Goal: Information Seeking & Learning: Check status

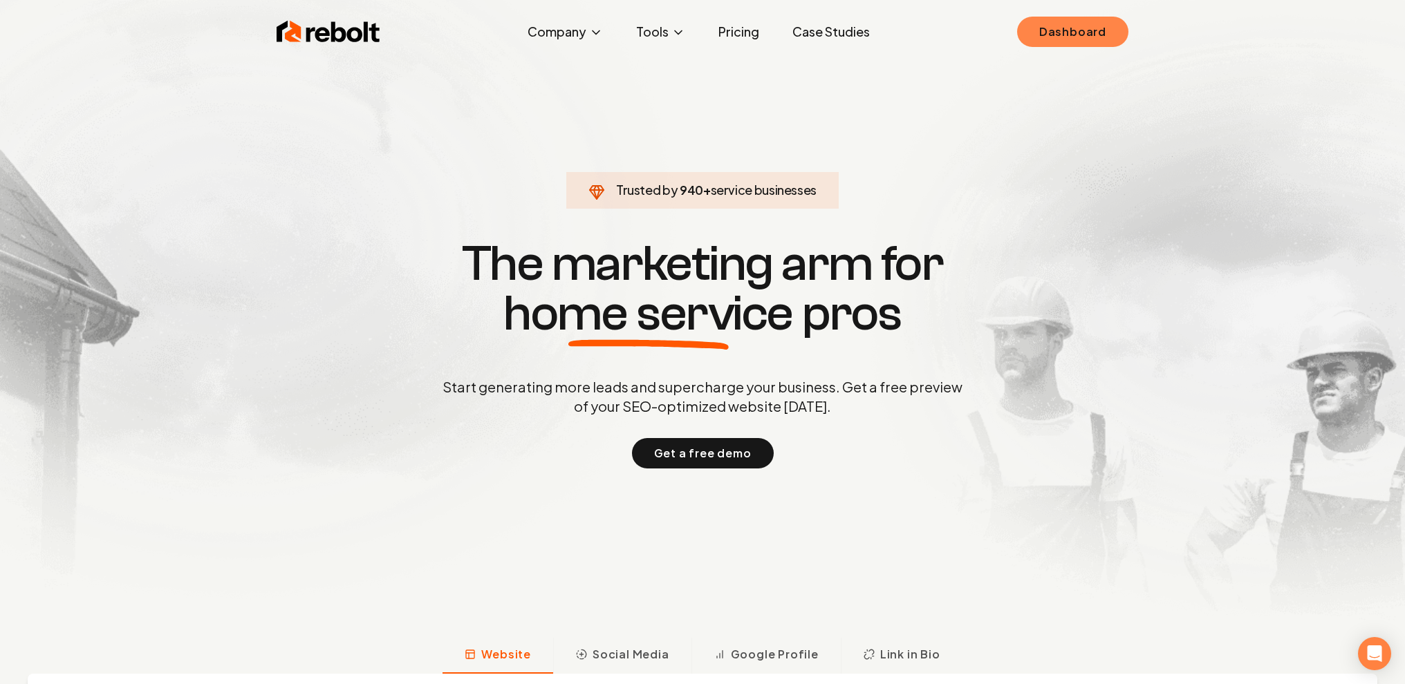
click at [1051, 35] on link "Dashboard" at bounding box center [1072, 32] width 111 height 30
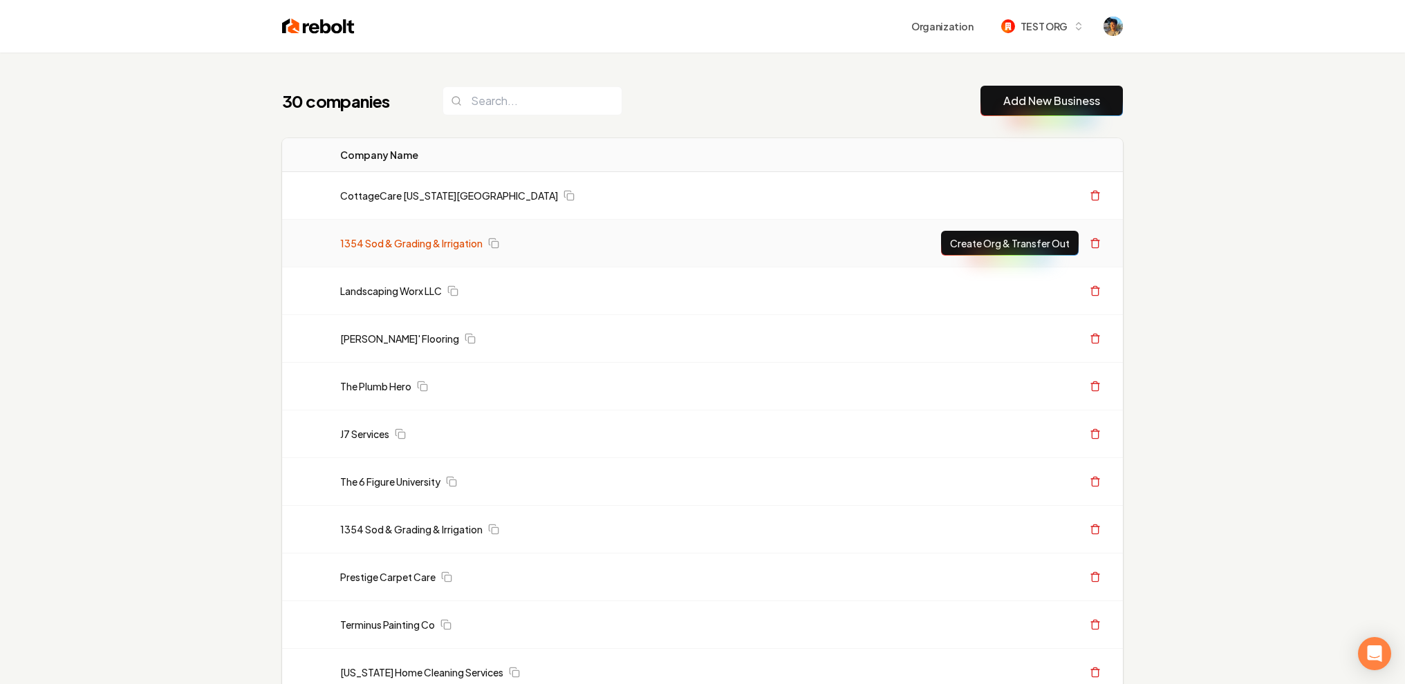
click at [409, 242] on link "1354 Sod & Grading & Irrigation" at bounding box center [411, 243] width 142 height 14
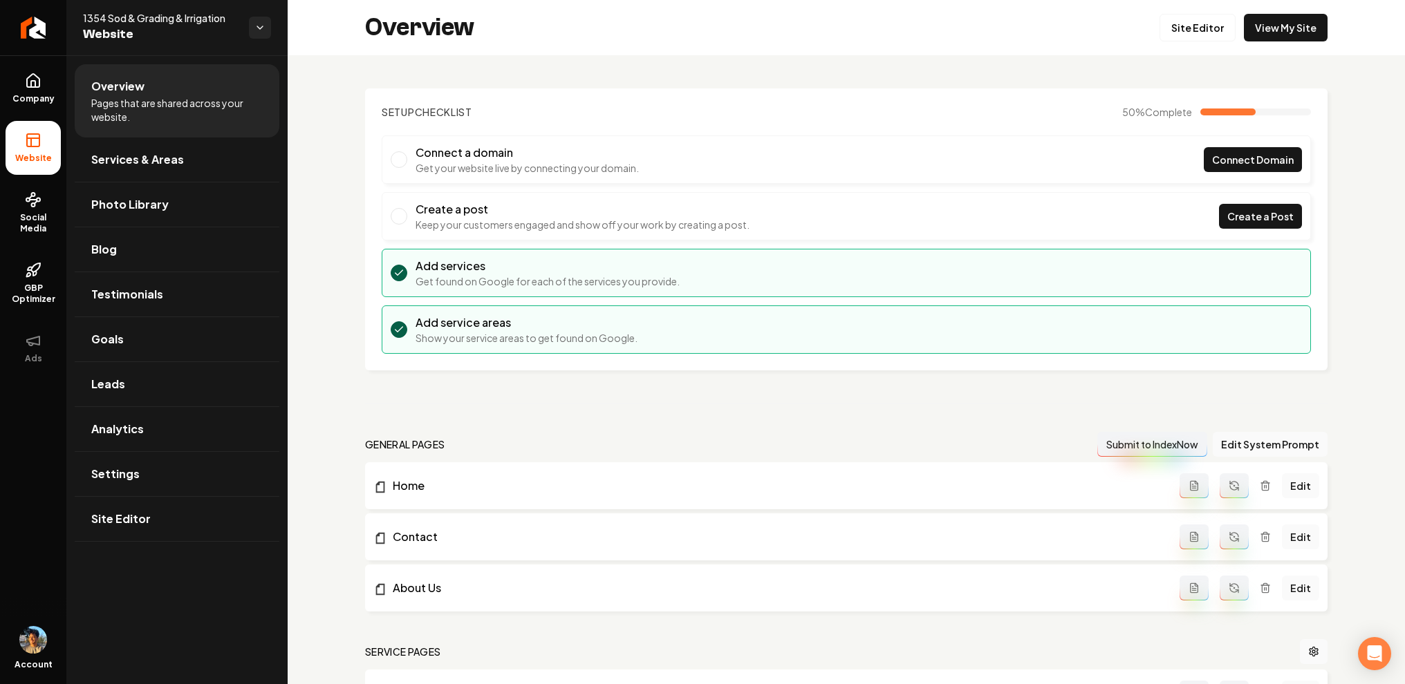
scroll to position [229, 0]
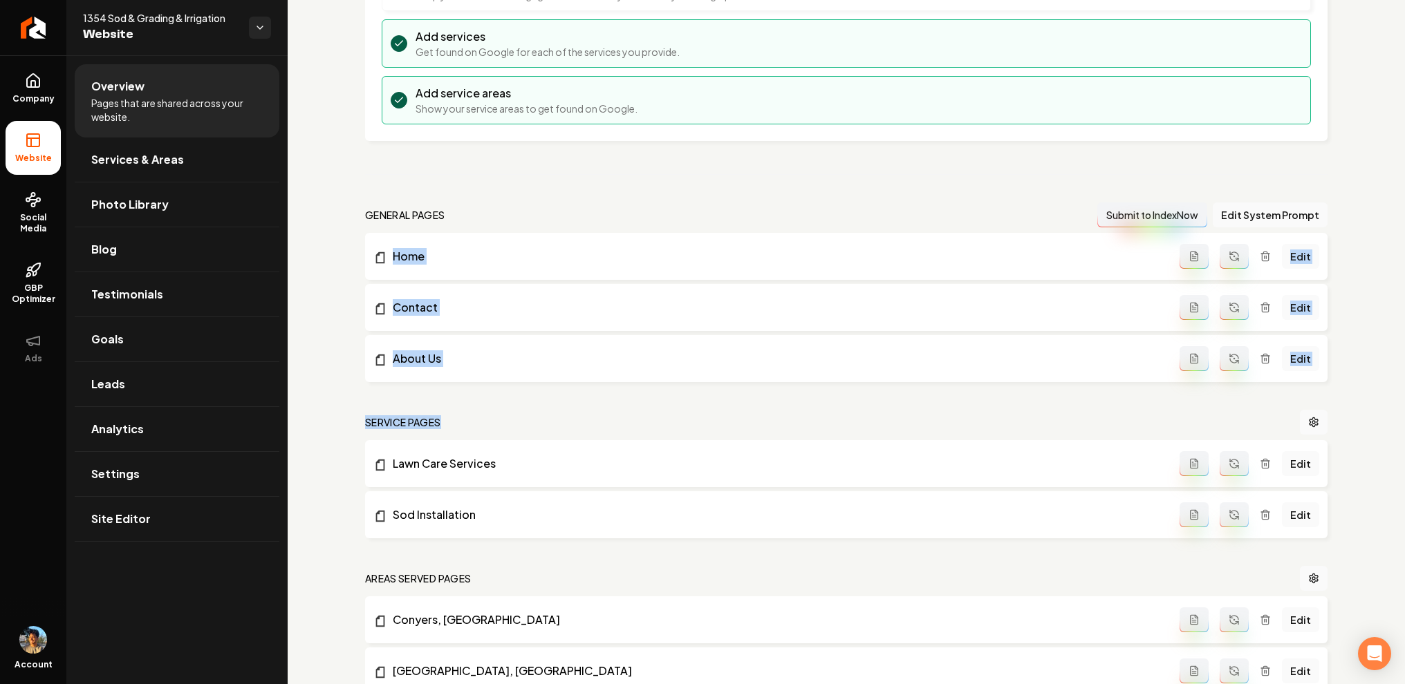
drag, startPoint x: 360, startPoint y: 242, endPoint x: 551, endPoint y: 436, distance: 272.3
click at [551, 437] on div "Setup Checklist 50 % Complete Connect a domain Get your website live by connect…" at bounding box center [846, 351] width 1117 height 1051
click at [363, 174] on div "Setup Checklist 50 % Complete Connect a domain Get your website live by connect…" at bounding box center [846, 351] width 1117 height 1051
click at [103, 384] on span "Leads" at bounding box center [108, 384] width 34 height 17
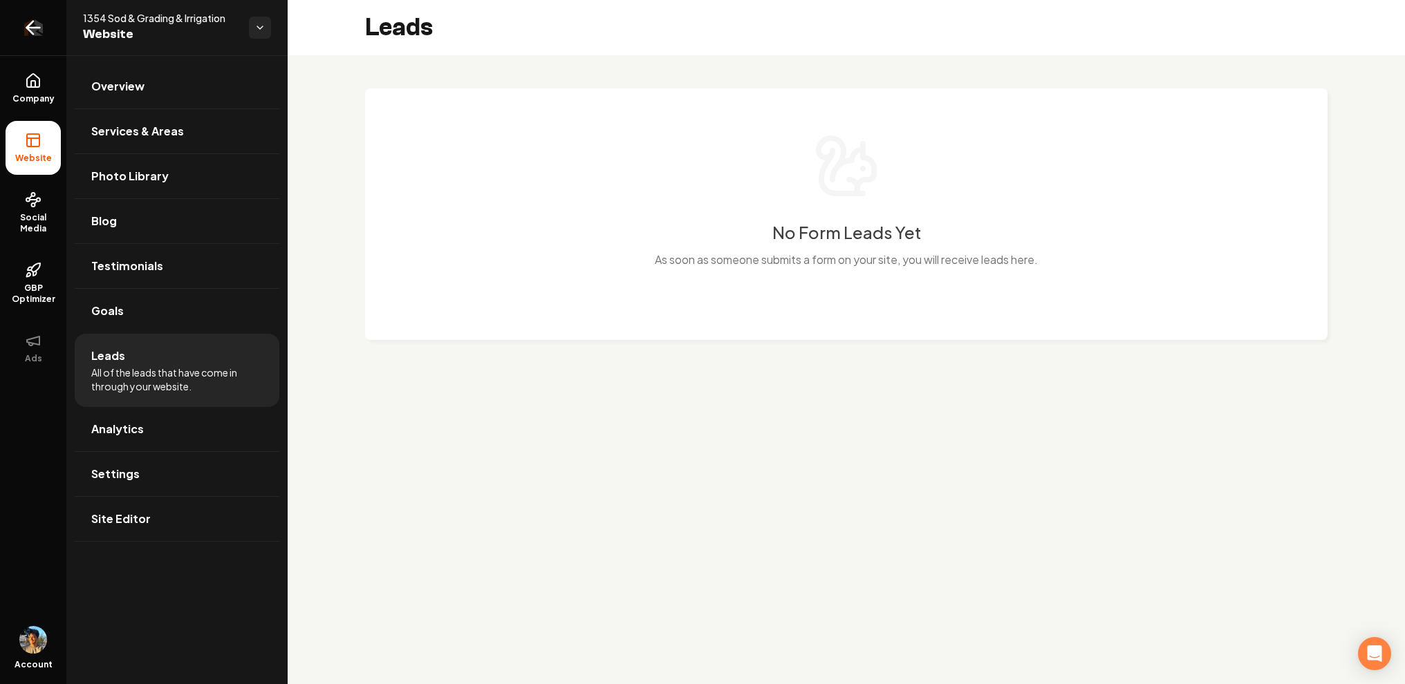
click at [31, 31] on icon "Return to dashboard" at bounding box center [30, 27] width 6 height 13
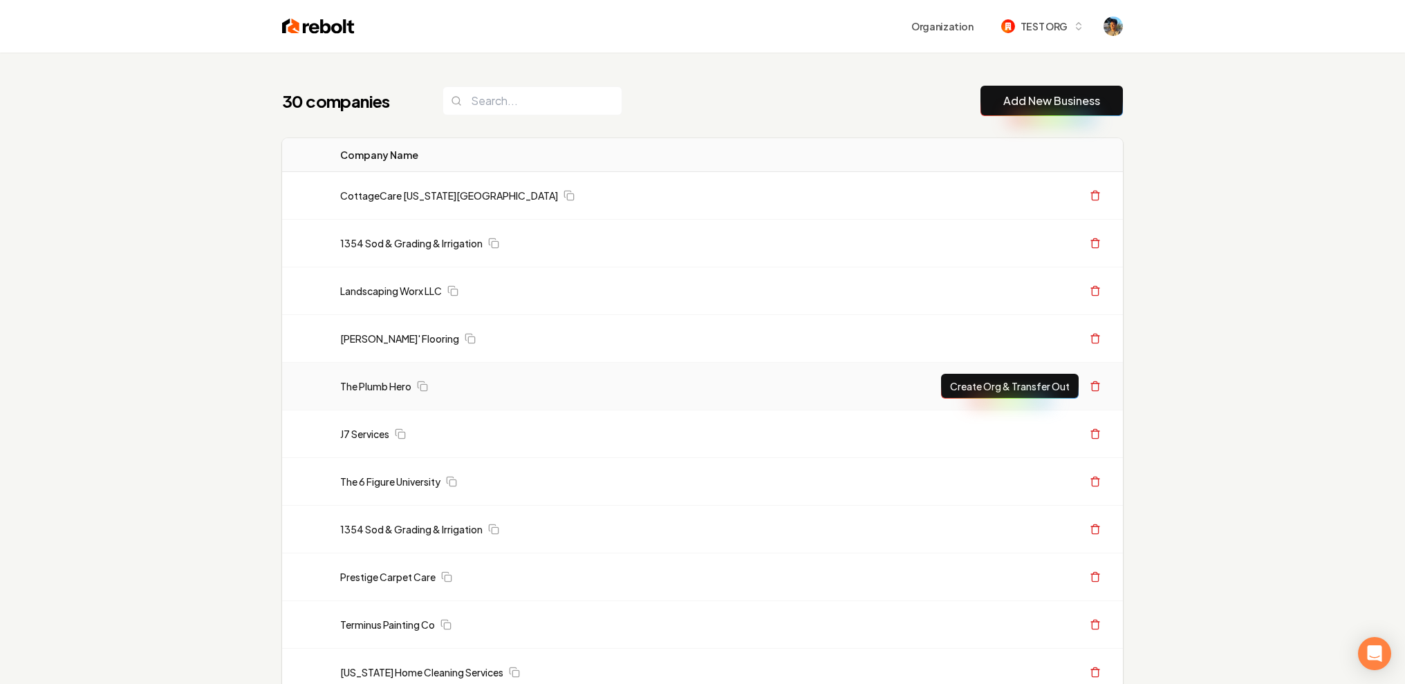
scroll to position [1006, 0]
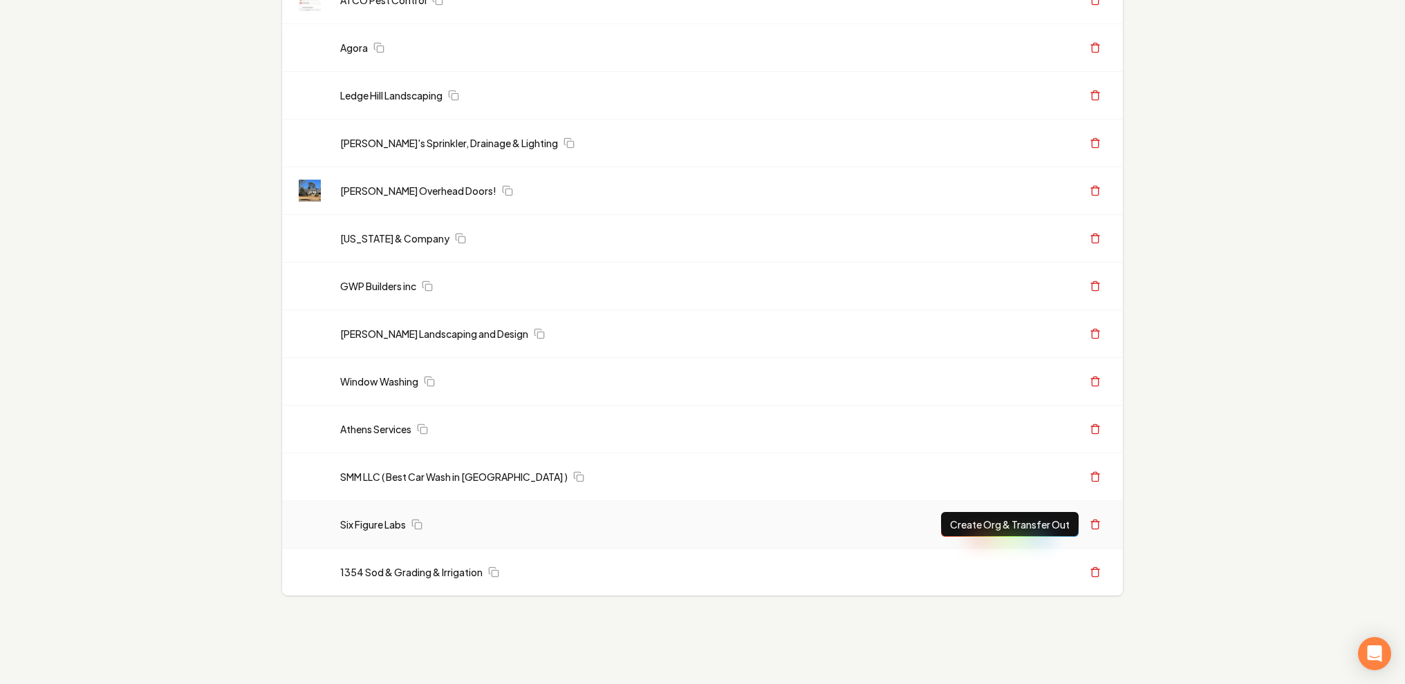
click at [364, 532] on td "Six Figure Labs" at bounding box center [559, 525] width 461 height 48
click at [370, 527] on link "Six Figure Labs" at bounding box center [373, 525] width 66 height 14
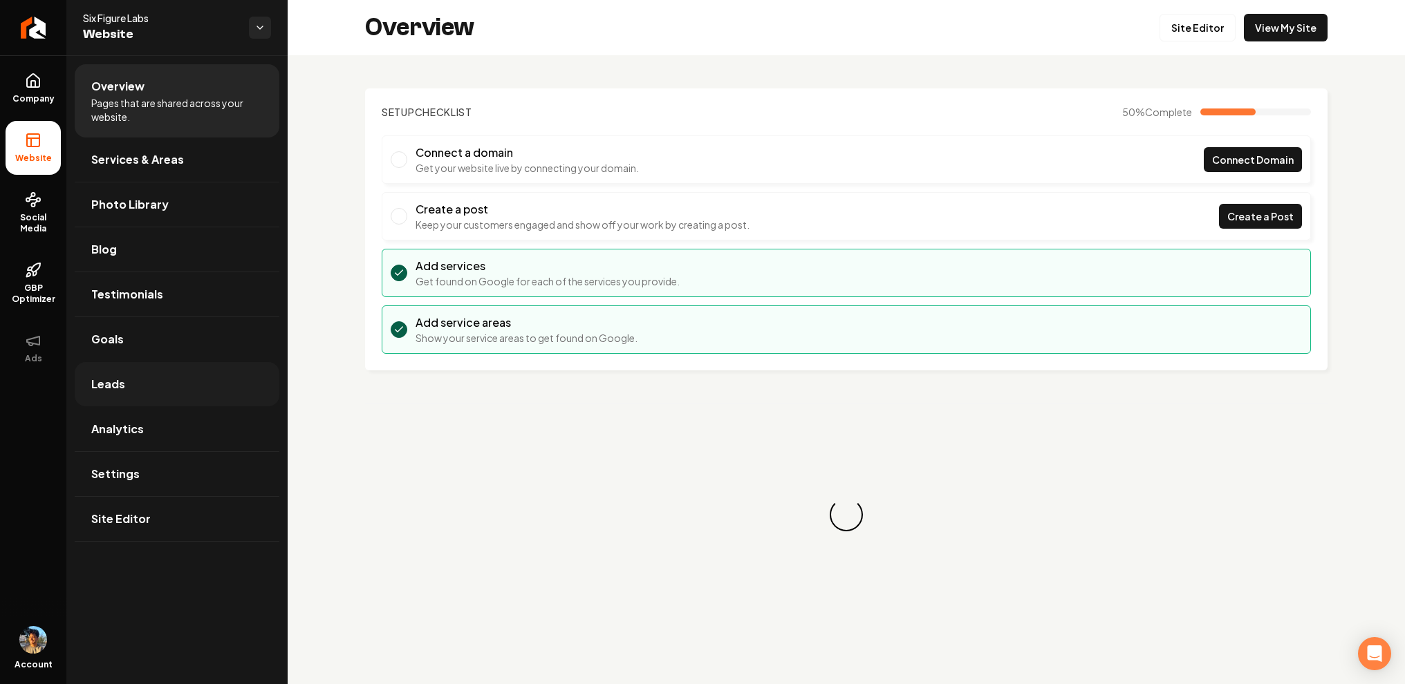
click at [148, 378] on link "Leads" at bounding box center [177, 384] width 205 height 44
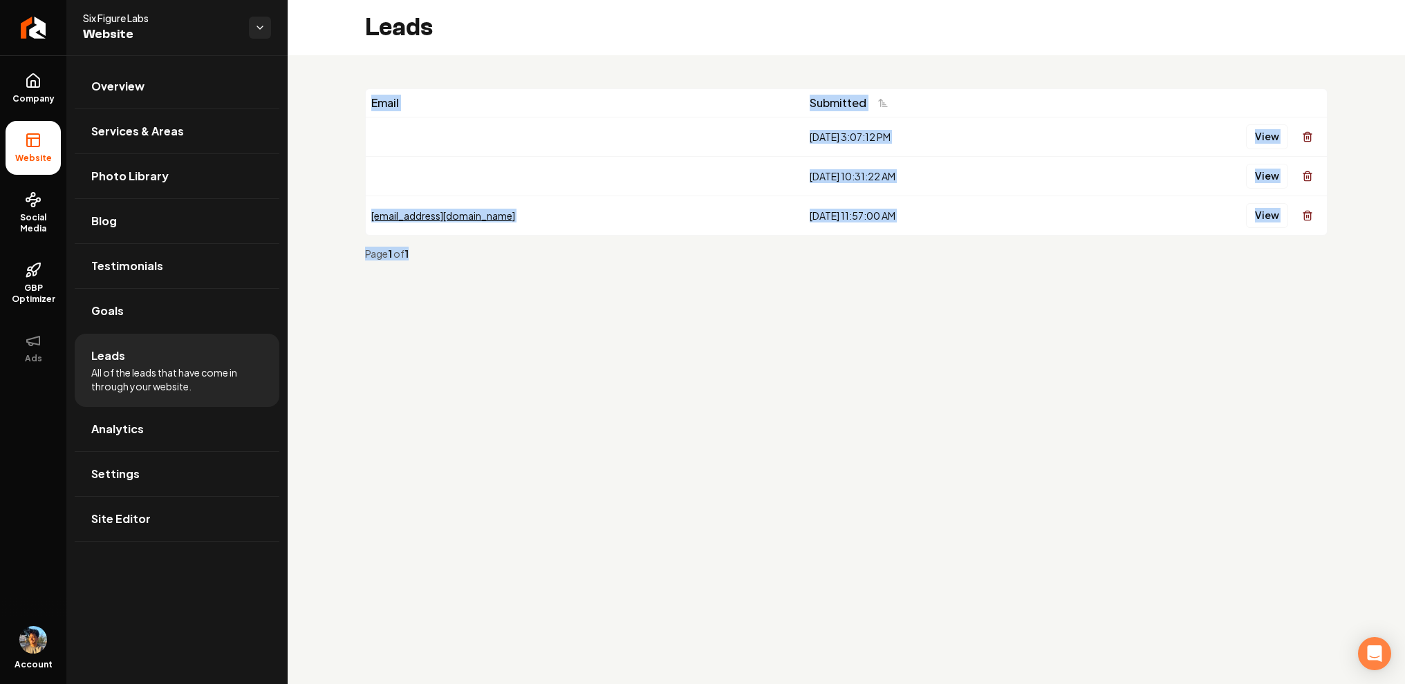
drag, startPoint x: 774, startPoint y: 70, endPoint x: 1009, endPoint y: 252, distance: 298.1
click at [1009, 252] on div "Email Submitted [DATE] 3:07:12 PM View [DATE] 10:31:22 AM View [EMAIL_ADDRESS][…" at bounding box center [846, 180] width 1117 height 250
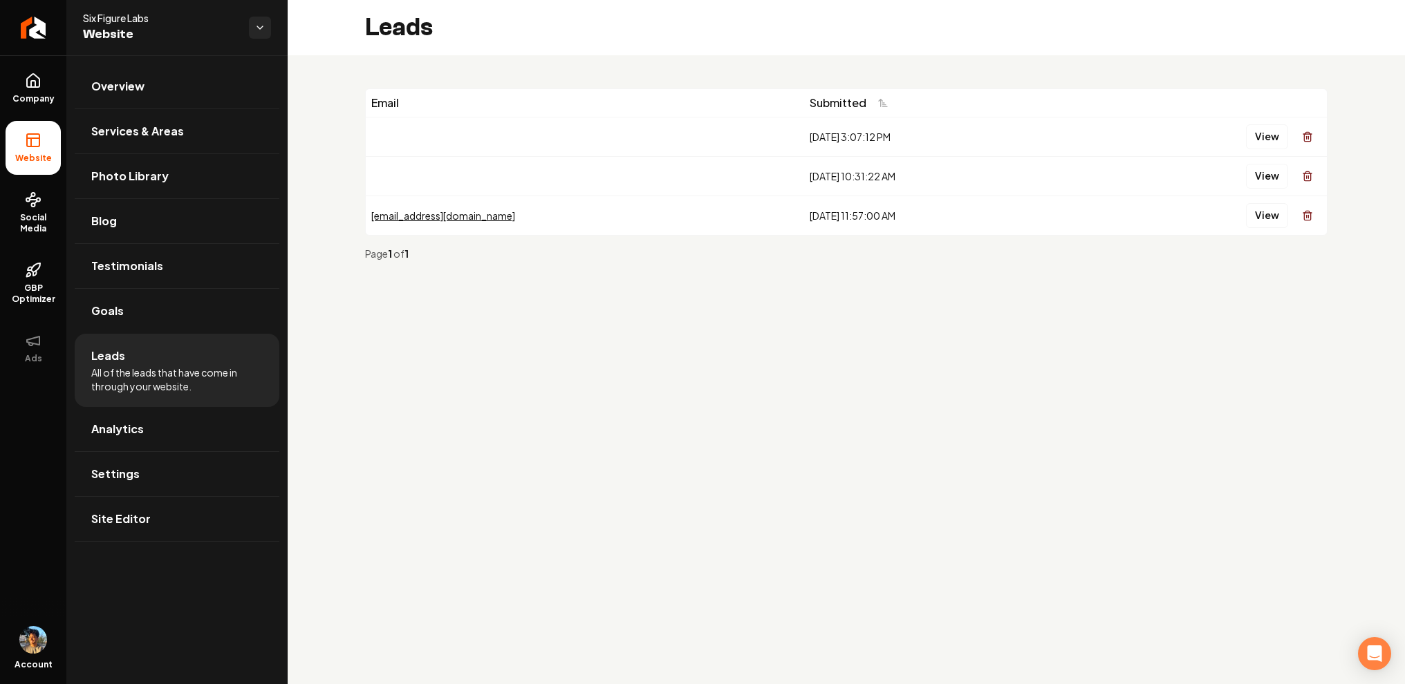
click at [1086, 244] on div "Page 1 of 1" at bounding box center [846, 254] width 962 height 36
click at [1052, 276] on div "Email Submitted [DATE] 3:07:12 PM View [DATE] 10:31:22 AM View [EMAIL_ADDRESS][…" at bounding box center [846, 180] width 1117 height 250
click at [1268, 139] on button "View" at bounding box center [1267, 136] width 42 height 25
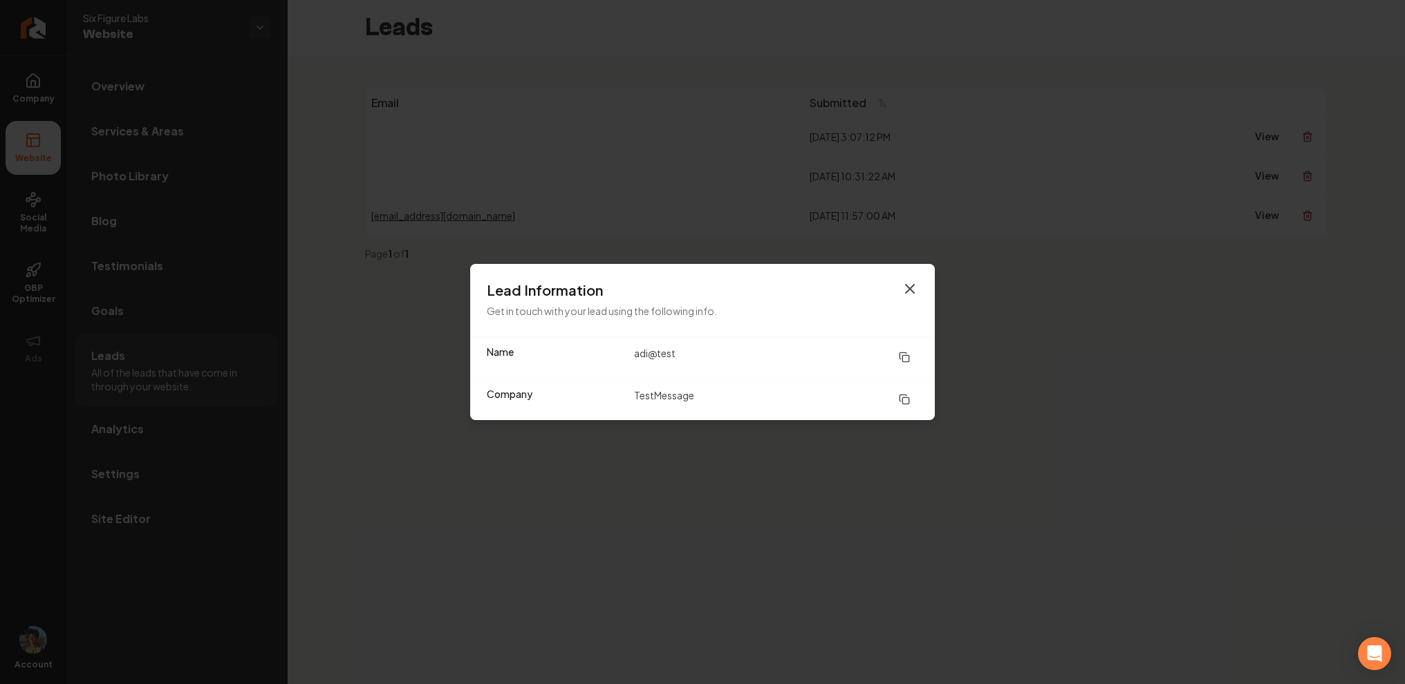
click at [911, 285] on icon "button" at bounding box center [909, 289] width 17 height 17
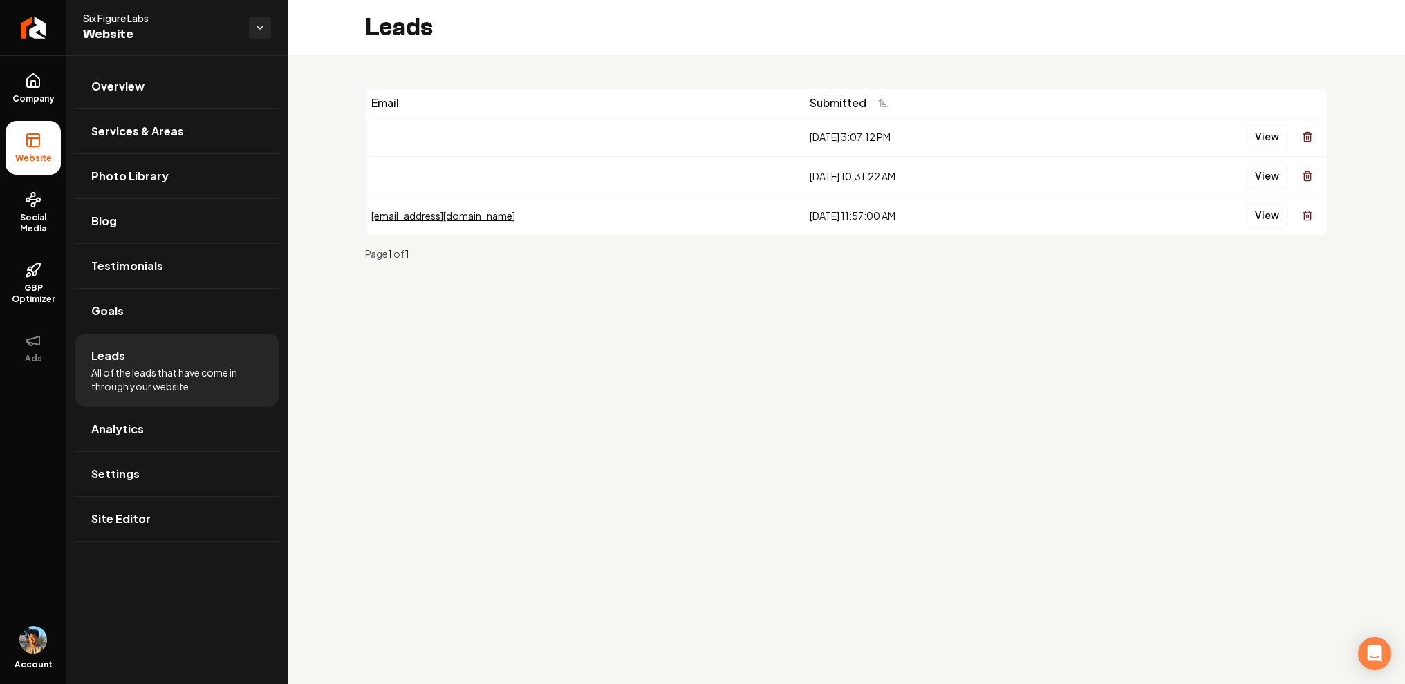
click at [776, 284] on div "Email Submitted [DATE] 3:07:12 PM View [DATE] 10:31:22 AM View [EMAIL_ADDRESS][…" at bounding box center [846, 180] width 1117 height 250
click at [1252, 165] on button "View" at bounding box center [1267, 176] width 42 height 25
click at [41, 28] on icon "Return to dashboard" at bounding box center [33, 28] width 22 height 22
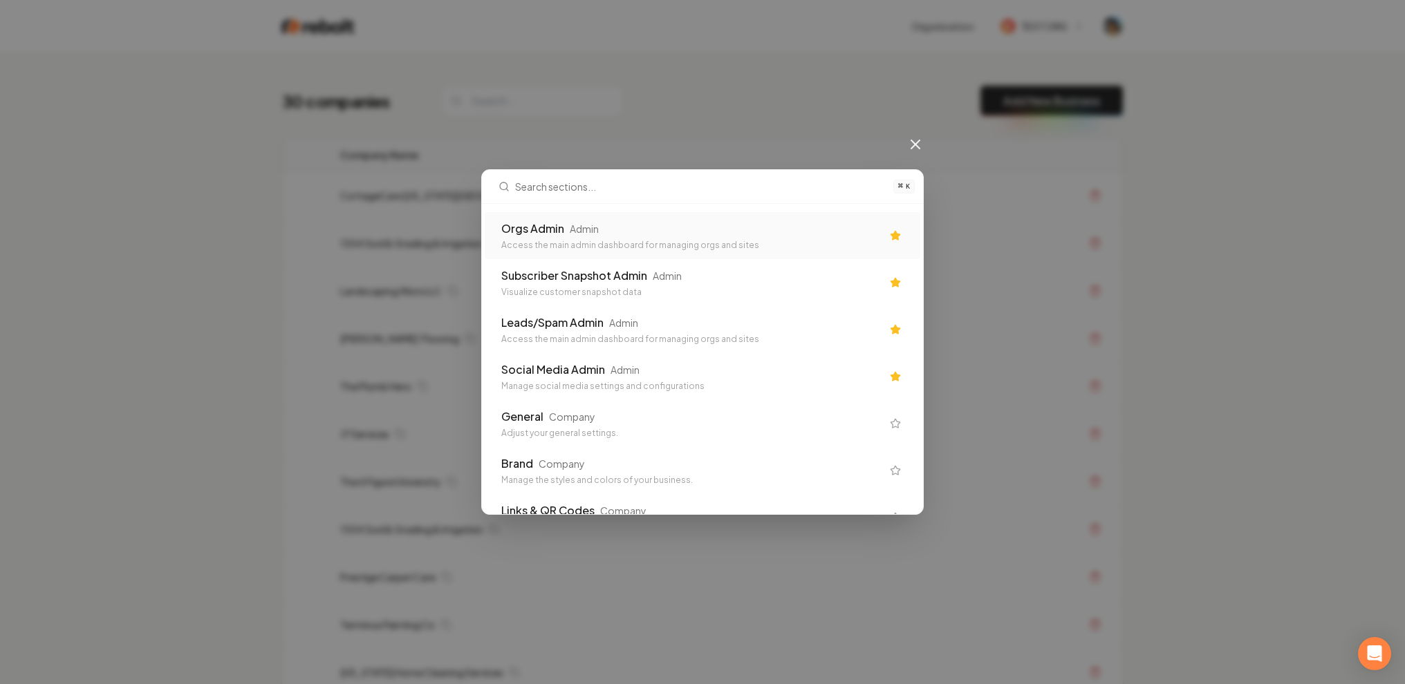
click at [580, 232] on div "Admin" at bounding box center [584, 229] width 29 height 14
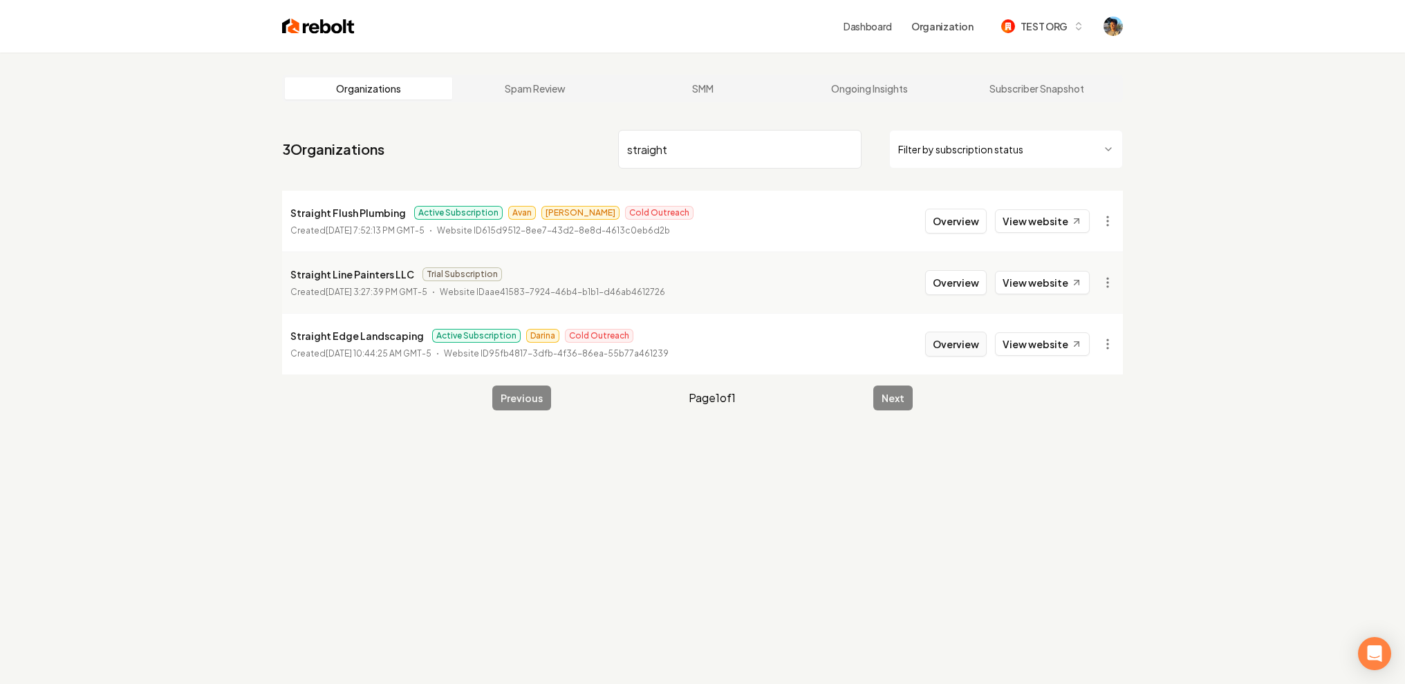
type input "straight"
click at [958, 341] on button "Overview" at bounding box center [956, 344] width 62 height 25
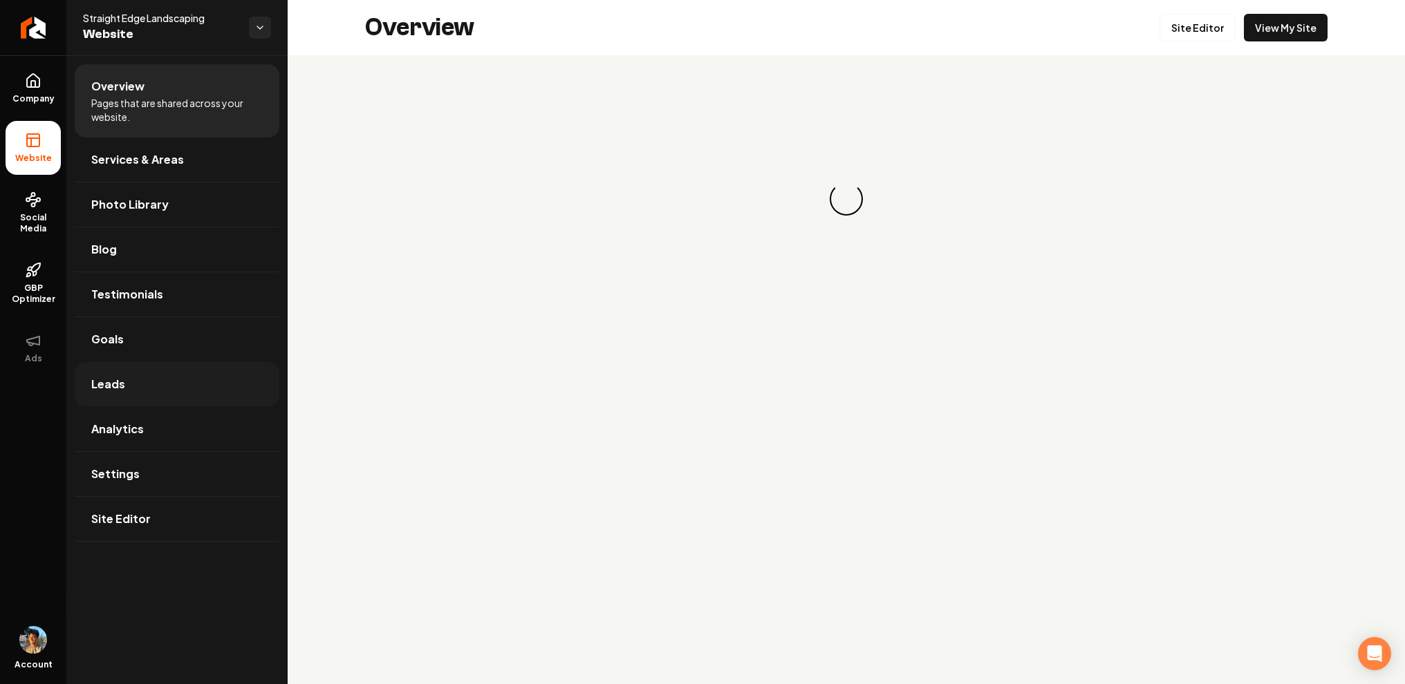
click at [122, 375] on link "Leads" at bounding box center [177, 384] width 205 height 44
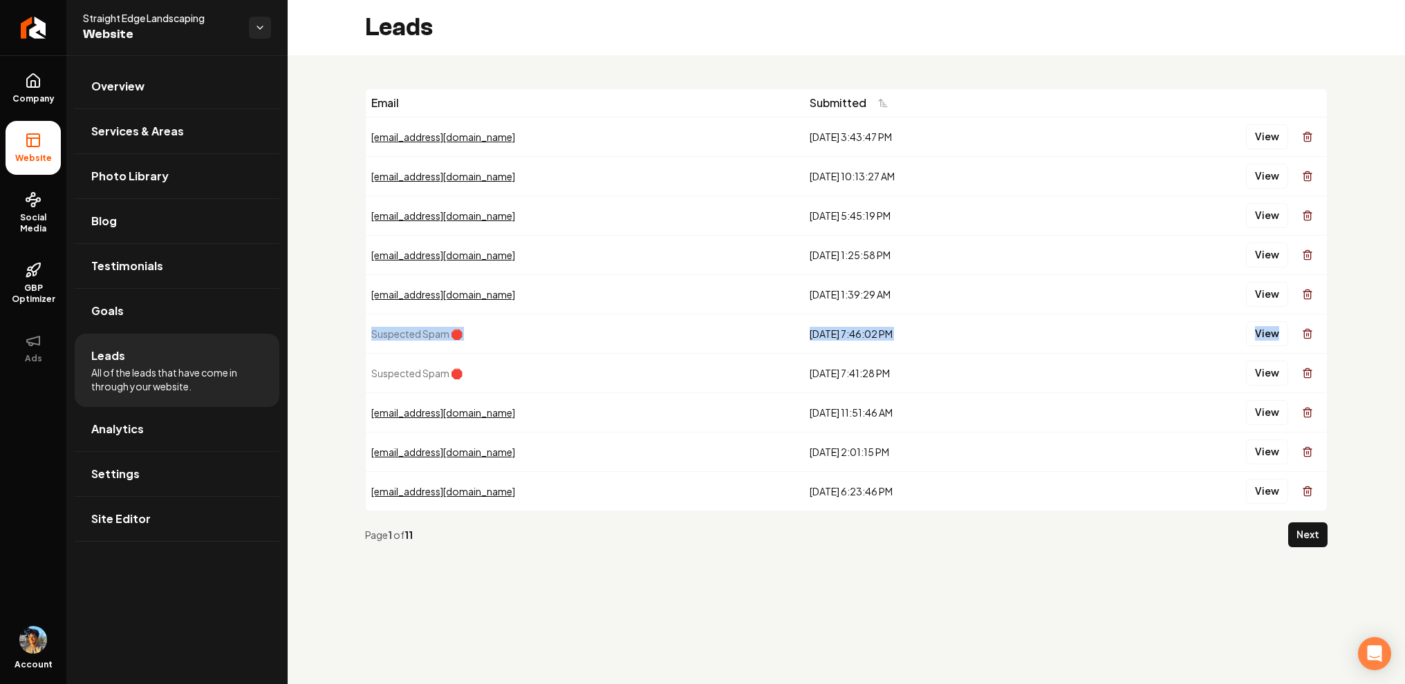
drag, startPoint x: 379, startPoint y: 334, endPoint x: 508, endPoint y: 362, distance: 132.2
click at [508, 362] on tbody "[EMAIL_ADDRESS][DOMAIN_NAME] [DATE] 3:43:47 PM View [EMAIL_ADDRESS][DOMAIN_NAME…" at bounding box center [846, 314] width 961 height 394
click at [1257, 335] on button "View" at bounding box center [1267, 333] width 42 height 25
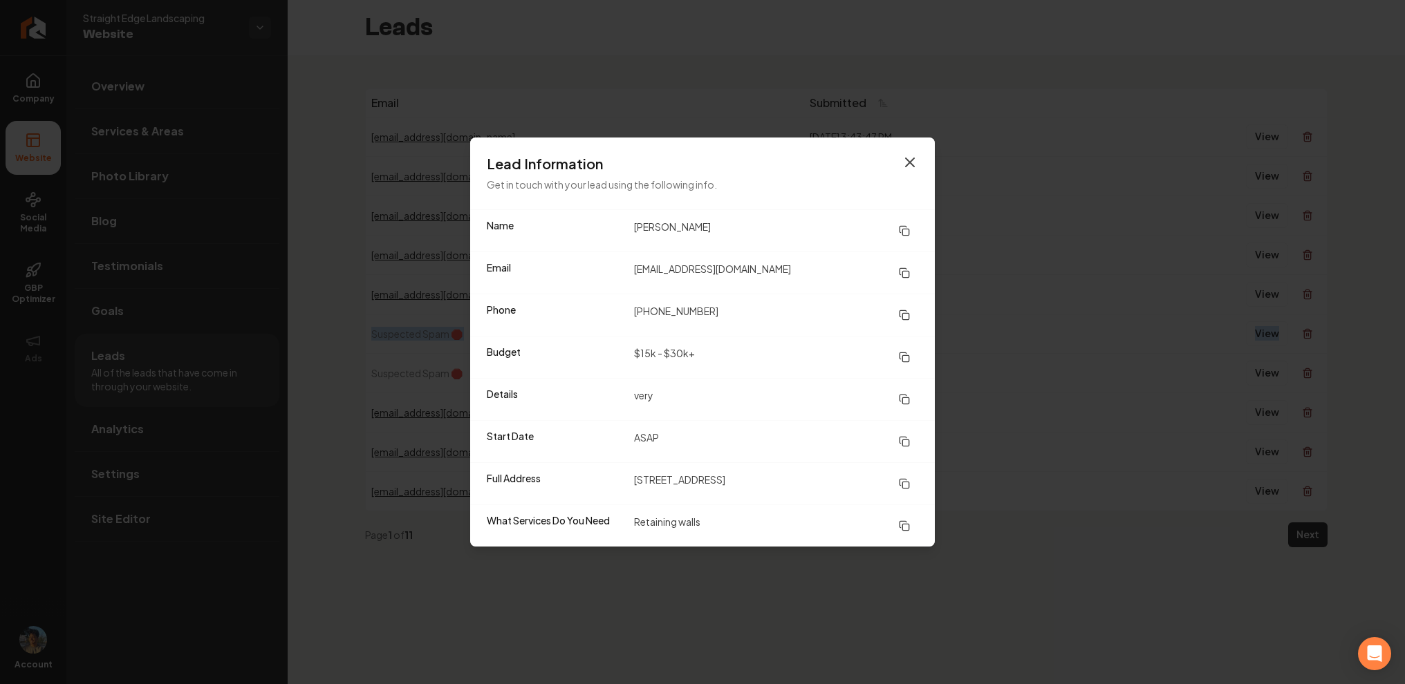
click at [912, 158] on icon "button" at bounding box center [910, 162] width 8 height 8
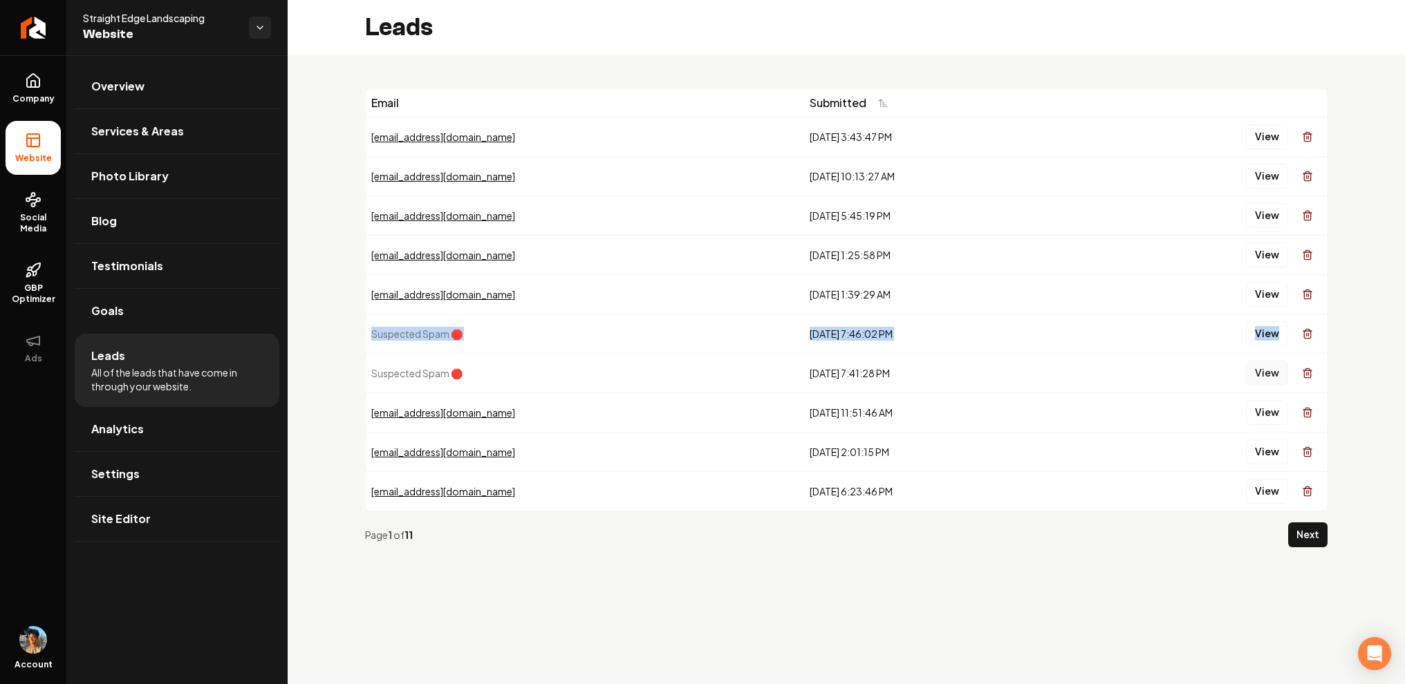
click at [1273, 366] on button "View" at bounding box center [1267, 373] width 42 height 25
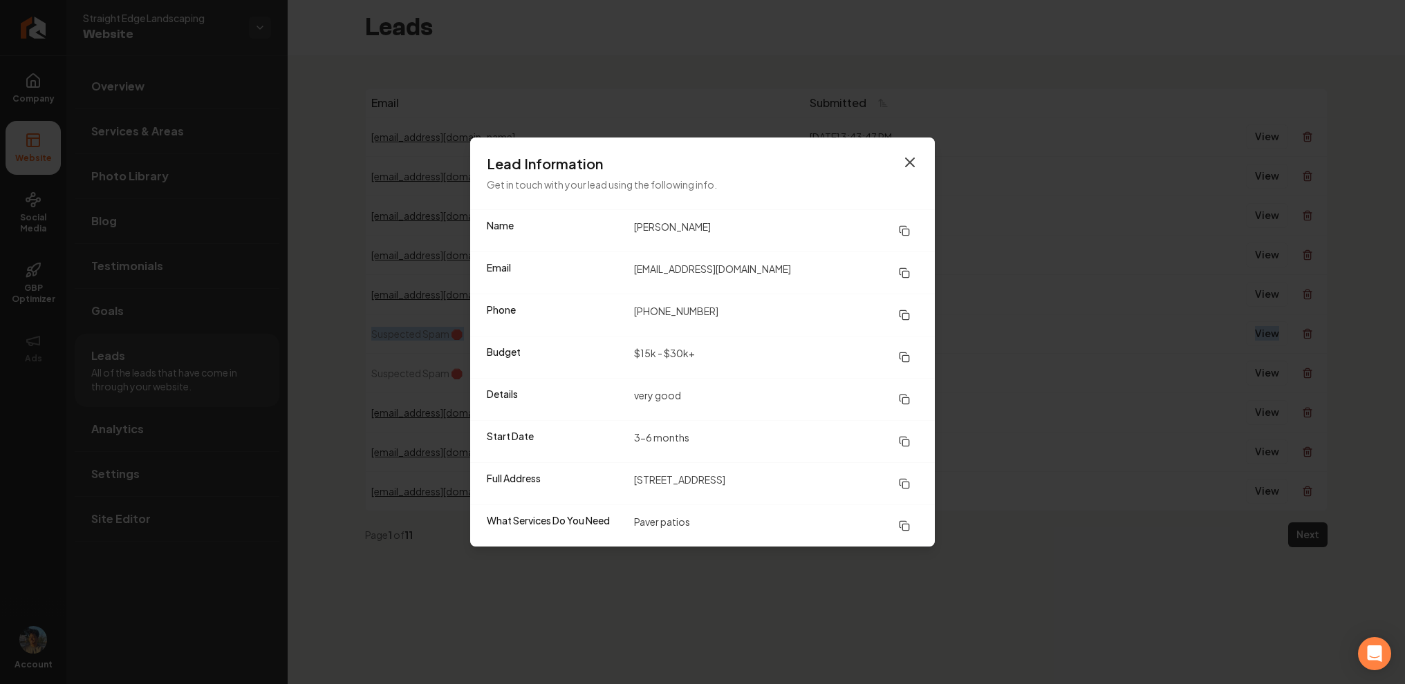
click at [913, 159] on icon "button" at bounding box center [910, 162] width 8 height 8
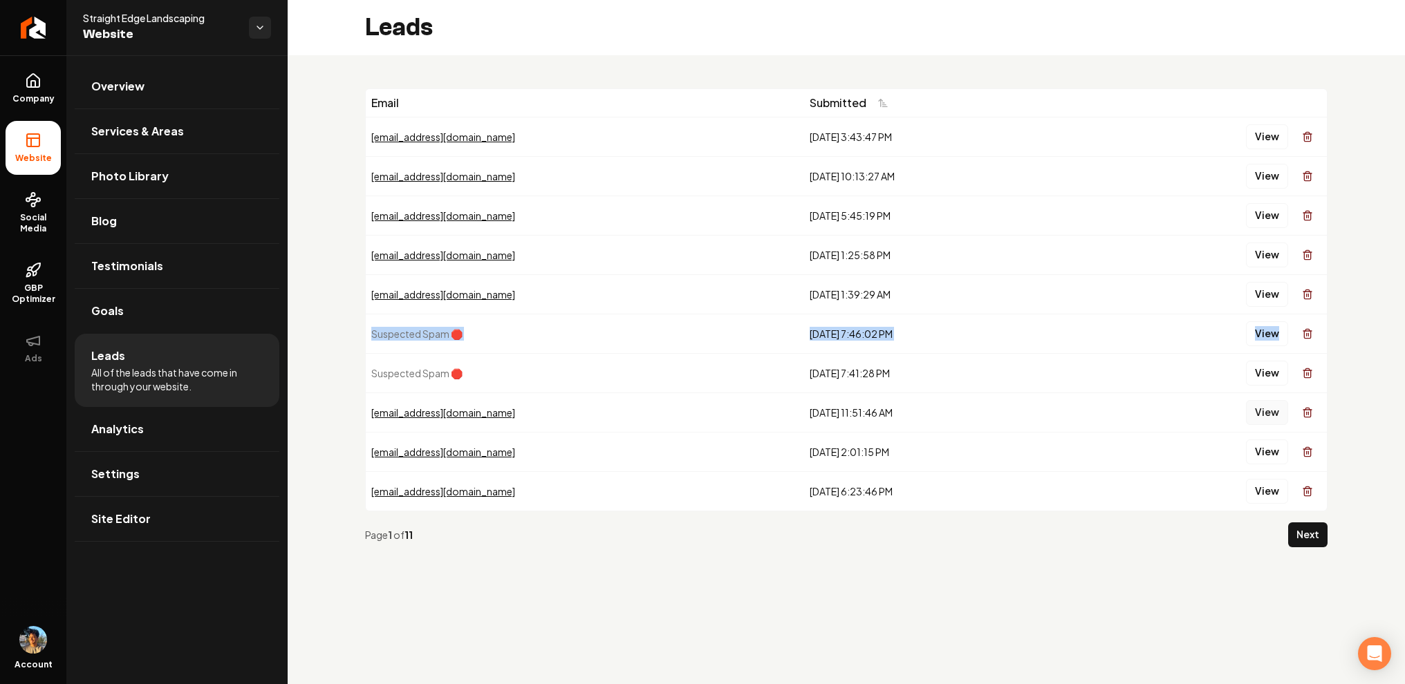
click at [1284, 412] on button "View" at bounding box center [1267, 412] width 42 height 25
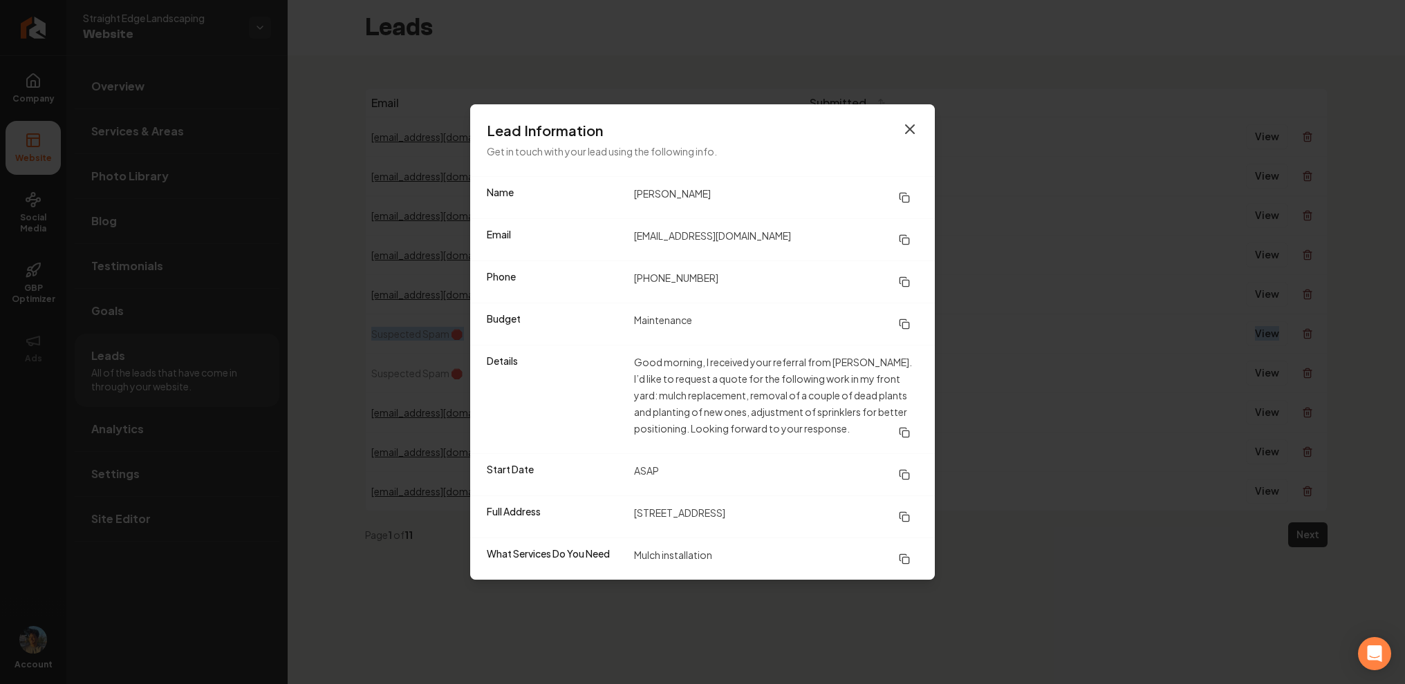
click at [910, 125] on icon "button" at bounding box center [909, 129] width 17 height 17
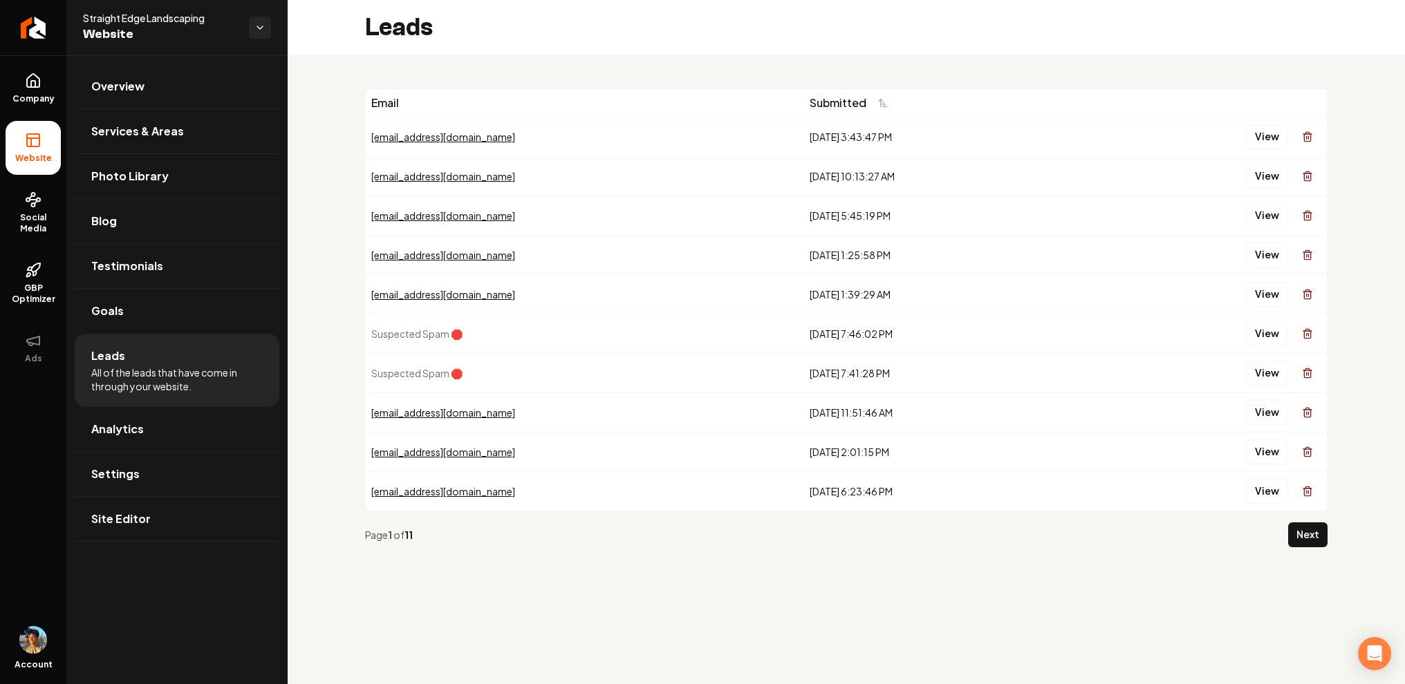
click at [561, 69] on div "Email Submitted [EMAIL_ADDRESS][DOMAIN_NAME] [DATE] 3:43:47 PM View [EMAIL_ADDR…" at bounding box center [846, 323] width 1117 height 536
click at [1254, 133] on button "View" at bounding box center [1267, 136] width 42 height 25
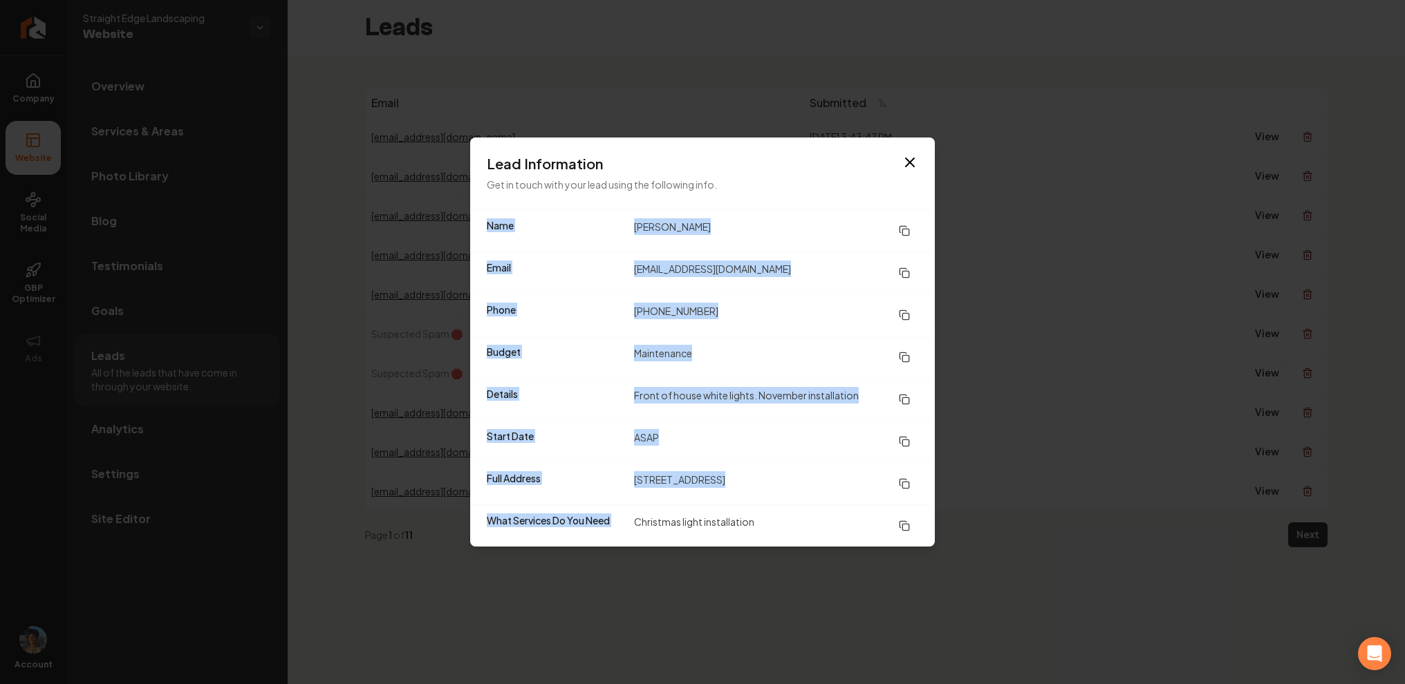
drag, startPoint x: 481, startPoint y: 219, endPoint x: 755, endPoint y: 509, distance: 399.0
click at [755, 509] on dl "Name [PERSON_NAME] Email [EMAIL_ADDRESS][DOMAIN_NAME] Phone [PHONE_NUMBER] Budg…" at bounding box center [702, 378] width 465 height 337
drag, startPoint x: 760, startPoint y: 526, endPoint x: 490, endPoint y: 217, distance: 410.5
click at [492, 216] on dl "Name [PERSON_NAME] Email [EMAIL_ADDRESS][DOMAIN_NAME] Phone [PHONE_NUMBER] Budg…" at bounding box center [702, 378] width 465 height 337
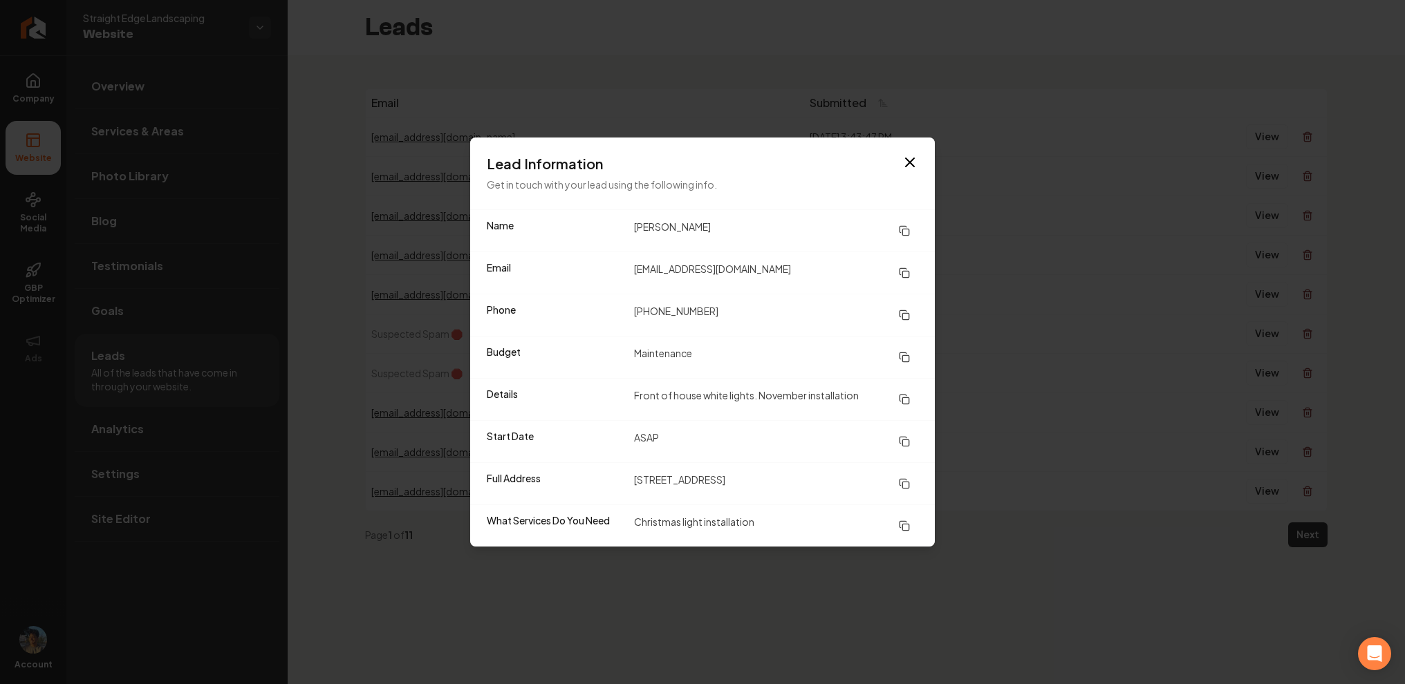
click at [882, 146] on div "Lead Information Get in touch with your lead using the following info." at bounding box center [702, 174] width 465 height 72
click at [908, 165] on icon "button" at bounding box center [910, 162] width 8 height 8
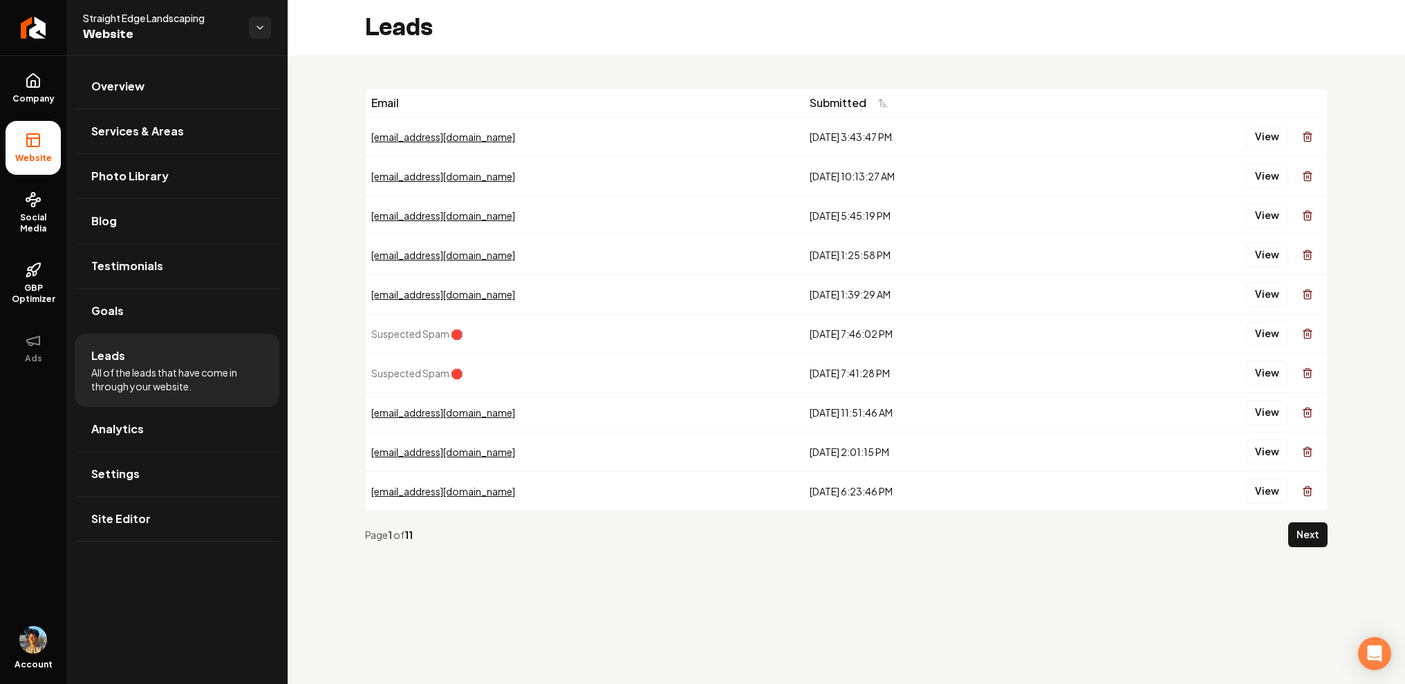
click at [908, 165] on td "[DATE] 10:13:27 AM" at bounding box center [943, 175] width 278 height 39
click at [886, 106] on th "Submitted" at bounding box center [943, 103] width 278 height 28
click at [328, 406] on div "Email Submitted [EMAIL_ADDRESS][DOMAIN_NAME] [DATE] 3:43:47 PM View [EMAIL_ADDR…" at bounding box center [846, 323] width 1117 height 536
drag, startPoint x: 201, startPoint y: 383, endPoint x: 79, endPoint y: 374, distance: 122.0
click at [79, 374] on li "Leads All of the leads that have come in through your website." at bounding box center [177, 370] width 205 height 73
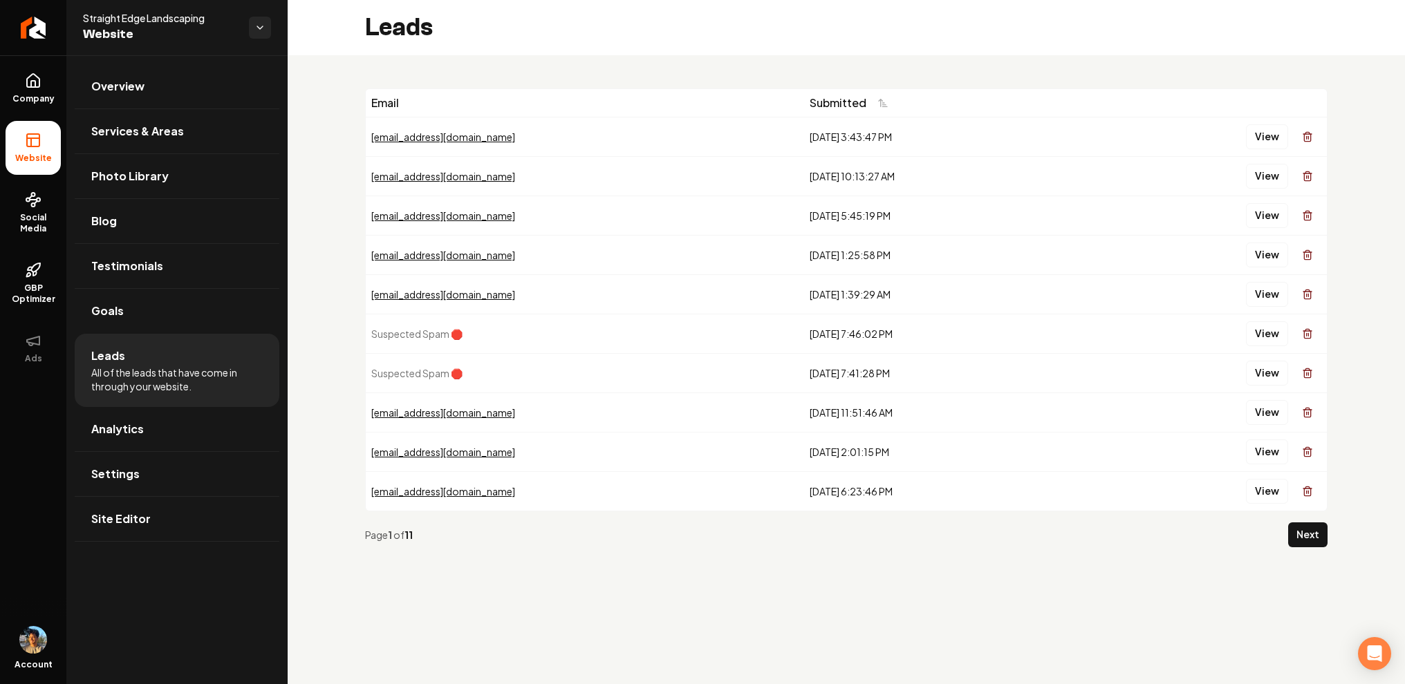
click at [317, 397] on div "Email Submitted [EMAIL_ADDRESS][DOMAIN_NAME] [DATE] 3:43:47 PM View [EMAIL_ADDR…" at bounding box center [846, 323] width 1117 height 536
drag, startPoint x: 210, startPoint y: 386, endPoint x: 84, endPoint y: 352, distance: 130.5
click at [84, 352] on li "Leads All of the leads that have come in through your website." at bounding box center [177, 370] width 205 height 73
click at [330, 392] on div "Email Submitted [EMAIL_ADDRESS][DOMAIN_NAME] [DATE] 3:43:47 PM View [EMAIL_ADDR…" at bounding box center [846, 323] width 1117 height 536
drag, startPoint x: 363, startPoint y: 529, endPoint x: 420, endPoint y: 536, distance: 57.1
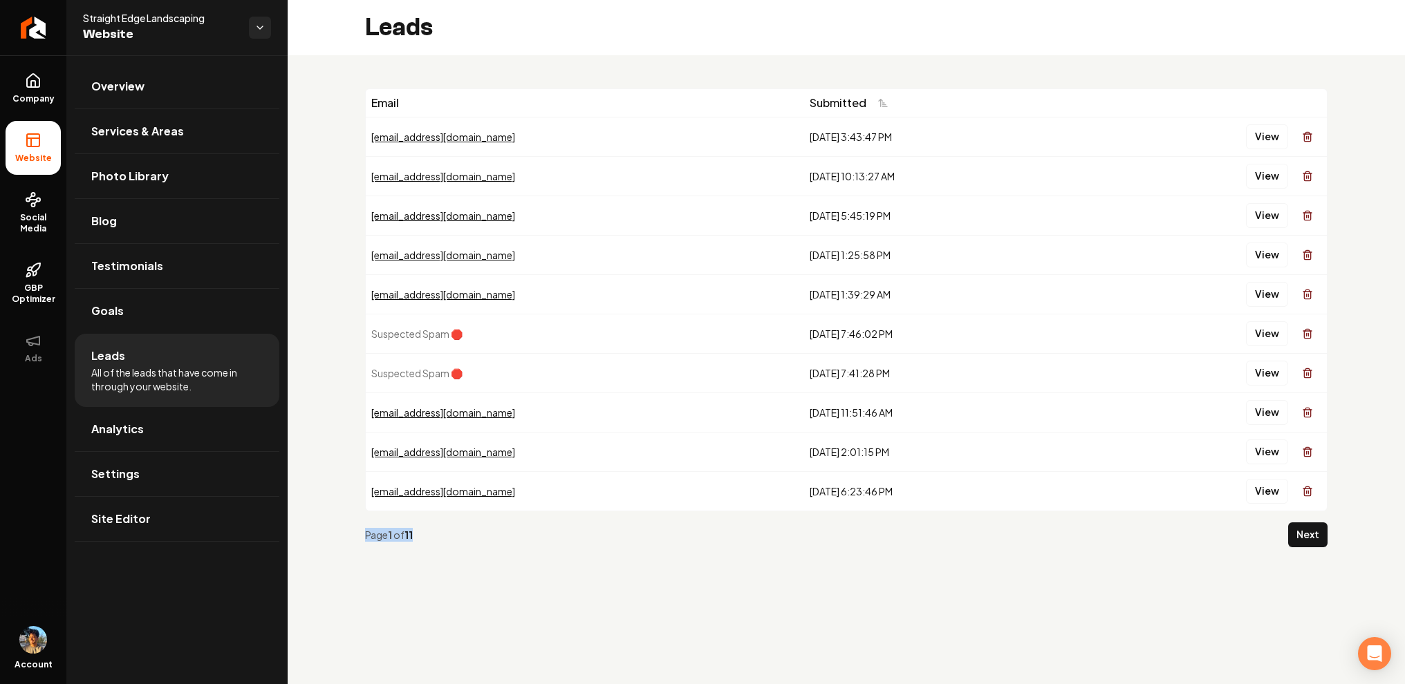
click at [420, 536] on div "Email Submitted [EMAIL_ADDRESS][DOMAIN_NAME] [DATE] 3:43:47 PM View [EMAIL_ADDR…" at bounding box center [846, 323] width 1117 height 536
click at [404, 535] on span "of" at bounding box center [398, 535] width 11 height 12
drag, startPoint x: 368, startPoint y: 533, endPoint x: 420, endPoint y: 532, distance: 51.9
click at [420, 532] on div "Page 1 of 11" at bounding box center [823, 535] width 917 height 14
drag, startPoint x: 364, startPoint y: 531, endPoint x: 440, endPoint y: 531, distance: 76.0
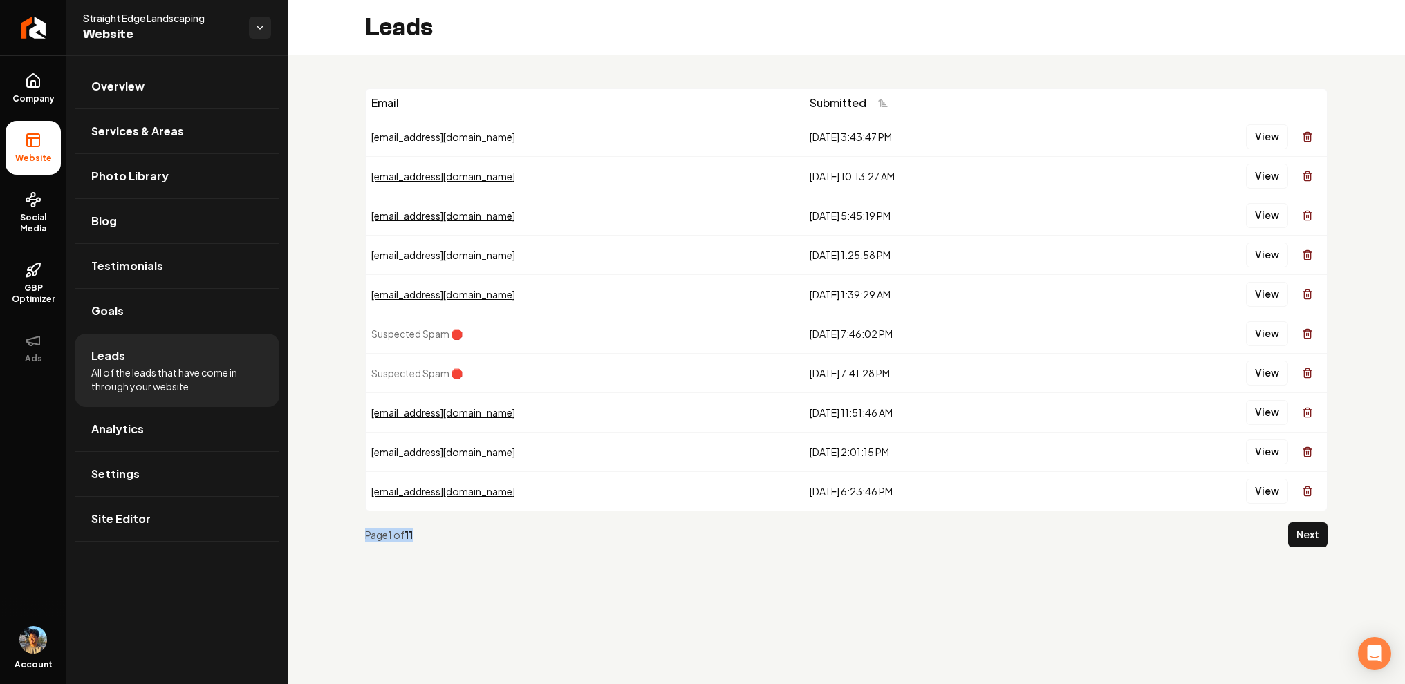
click at [440, 531] on div "Email Submitted [EMAIL_ADDRESS][DOMAIN_NAME] [DATE] 3:43:47 PM View [EMAIL_ADDR…" at bounding box center [846, 323] width 1117 height 536
click at [411, 531] on strong "11" at bounding box center [408, 535] width 8 height 12
click at [1215, 86] on div "Email Submitted [EMAIL_ADDRESS][DOMAIN_NAME] [DATE] 3:43:47 PM View [EMAIL_ADDR…" at bounding box center [846, 323] width 1117 height 536
click at [686, 47] on div "Leads" at bounding box center [846, 27] width 1117 height 55
drag, startPoint x: 380, startPoint y: 20, endPoint x: 443, endPoint y: 19, distance: 62.9
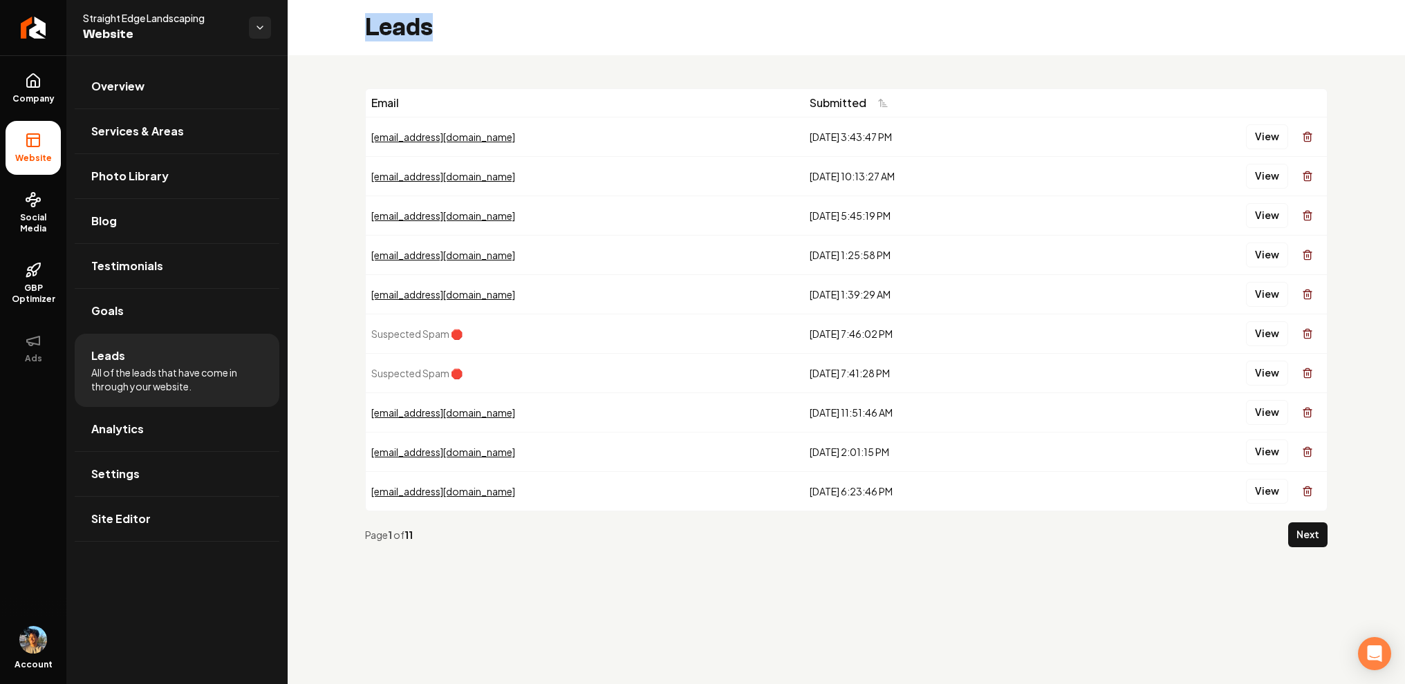
click at [443, 21] on div "Leads" at bounding box center [846, 27] width 1117 height 55
drag, startPoint x: 362, startPoint y: 21, endPoint x: 429, endPoint y: 31, distance: 67.8
click at [429, 32] on div "Leads" at bounding box center [846, 27] width 1117 height 55
click at [972, 176] on div "[DATE] 10:13:27 AM" at bounding box center [942, 176] width 267 height 14
click at [290, 241] on div "Email Submitted [EMAIL_ADDRESS][DOMAIN_NAME] [DATE] 3:43:47 PM View [EMAIL_ADDR…" at bounding box center [846, 323] width 1117 height 536
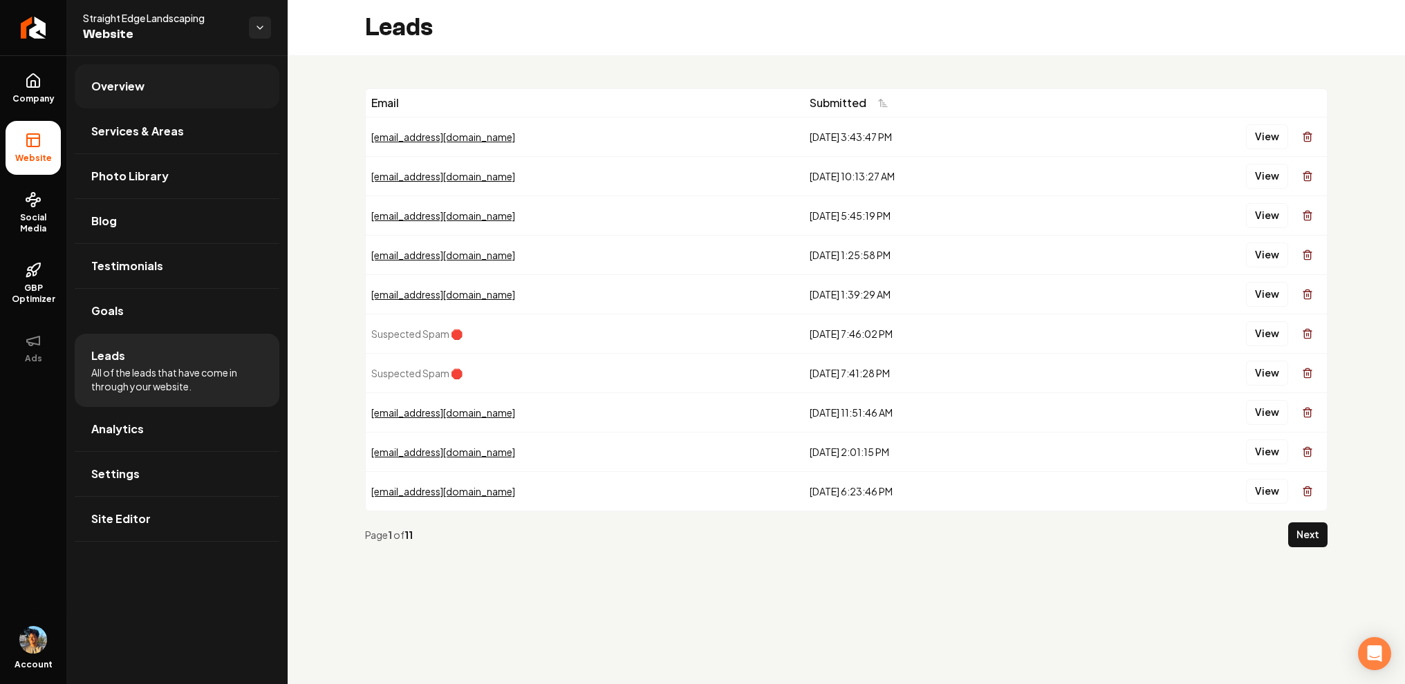
click at [149, 90] on link "Overview" at bounding box center [177, 86] width 205 height 44
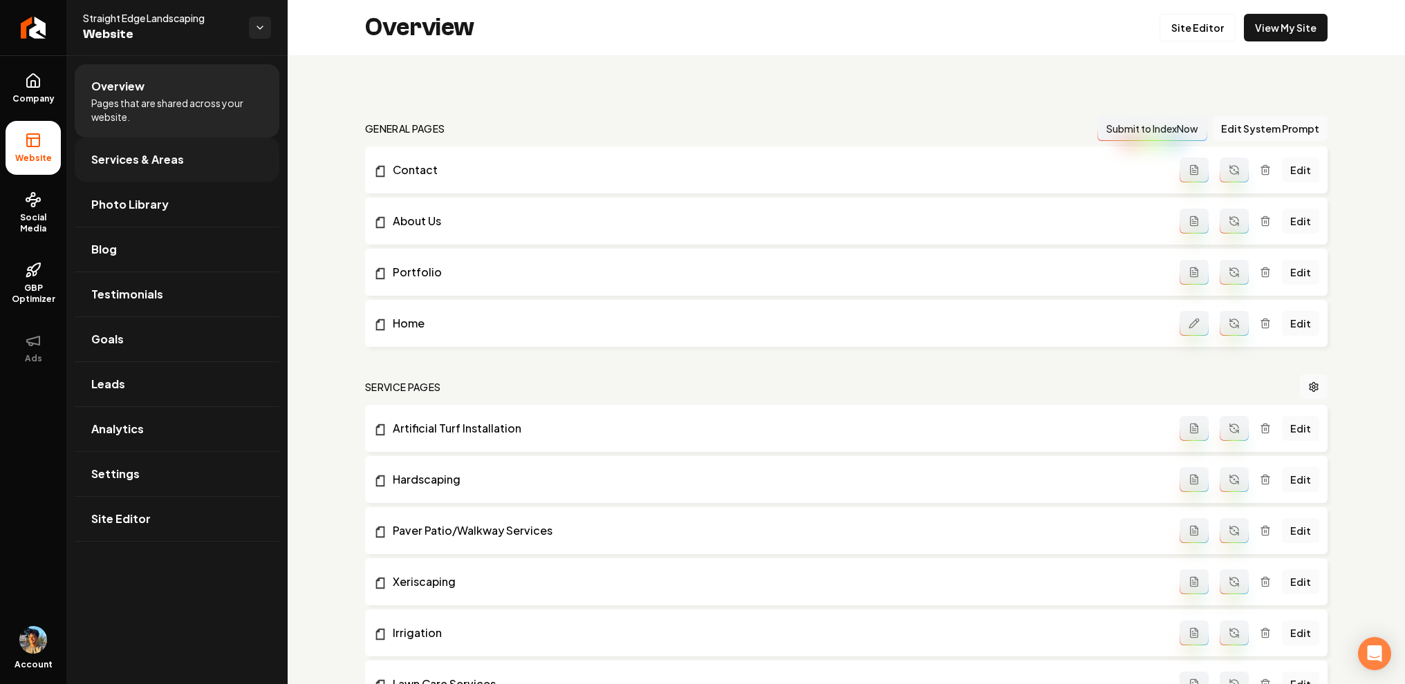
click at [178, 156] on span "Services & Areas" at bounding box center [137, 159] width 93 height 17
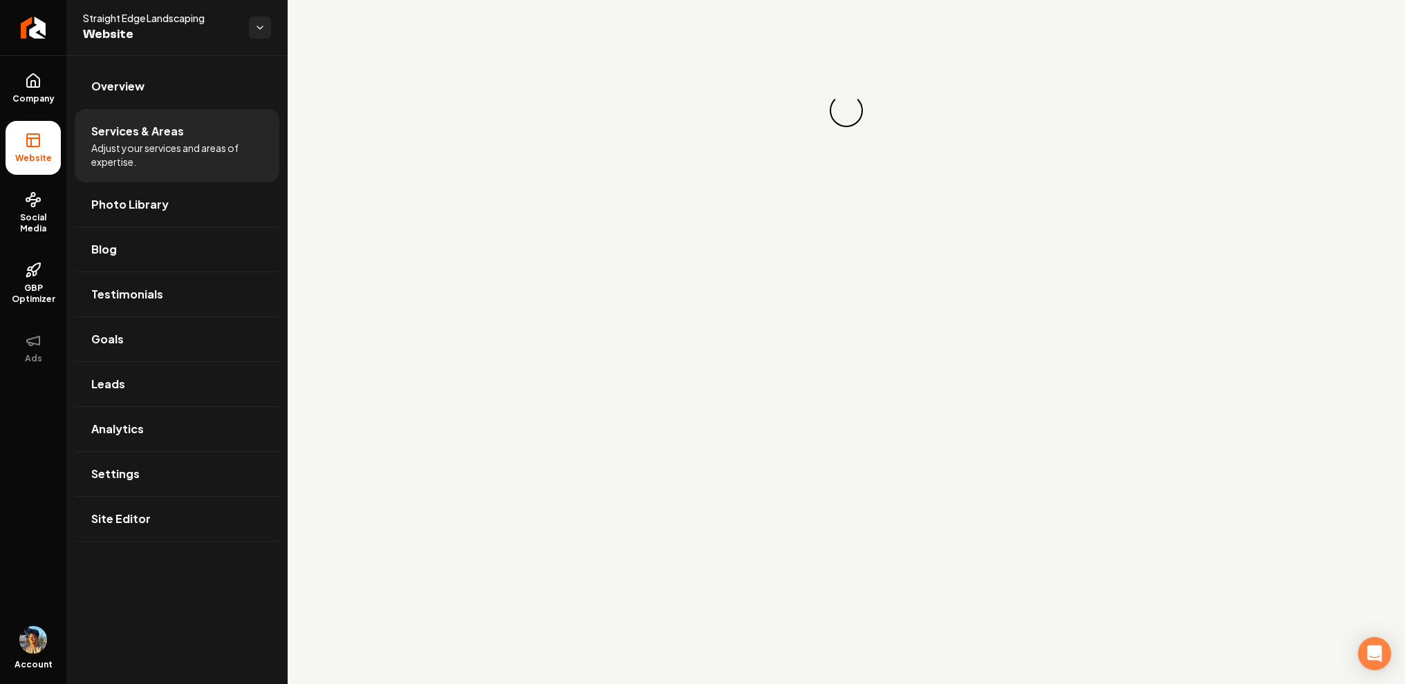
click at [174, 117] on li "Services & Areas Adjust your services and areas of expertise." at bounding box center [177, 145] width 205 height 73
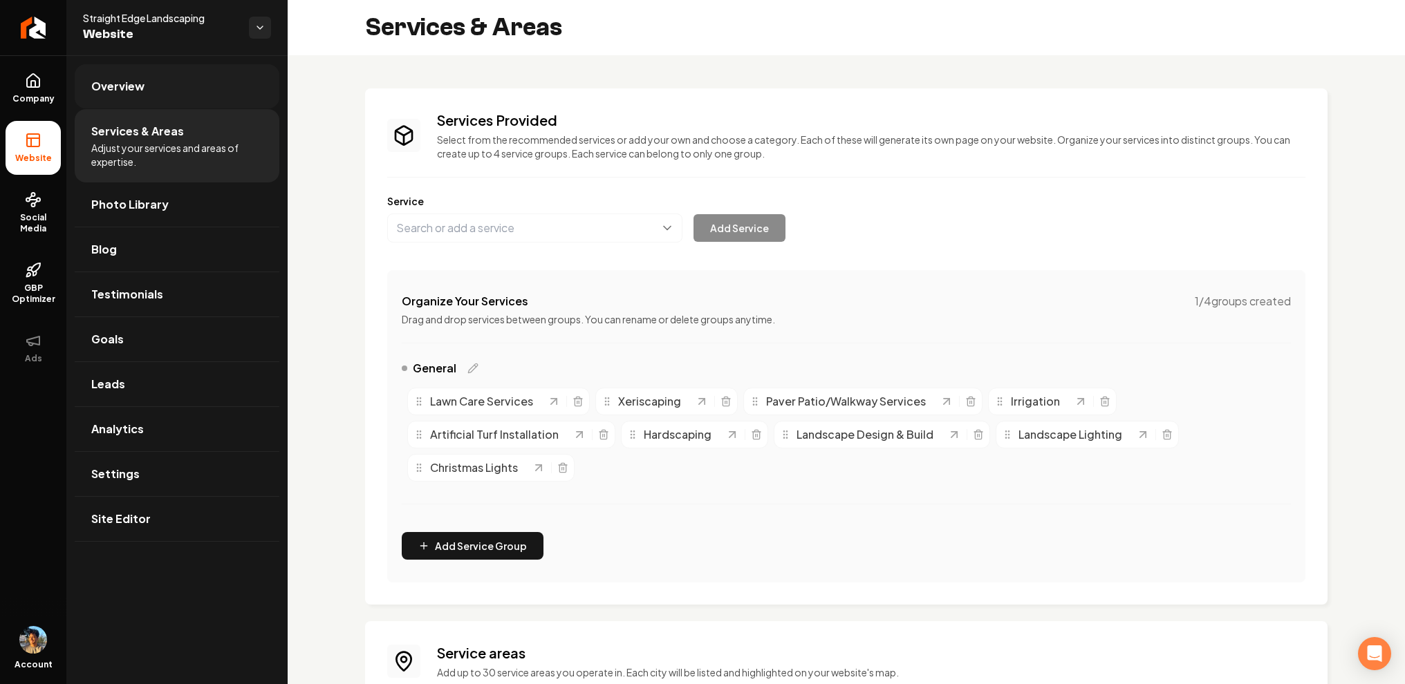
click at [160, 87] on link "Overview" at bounding box center [177, 86] width 205 height 44
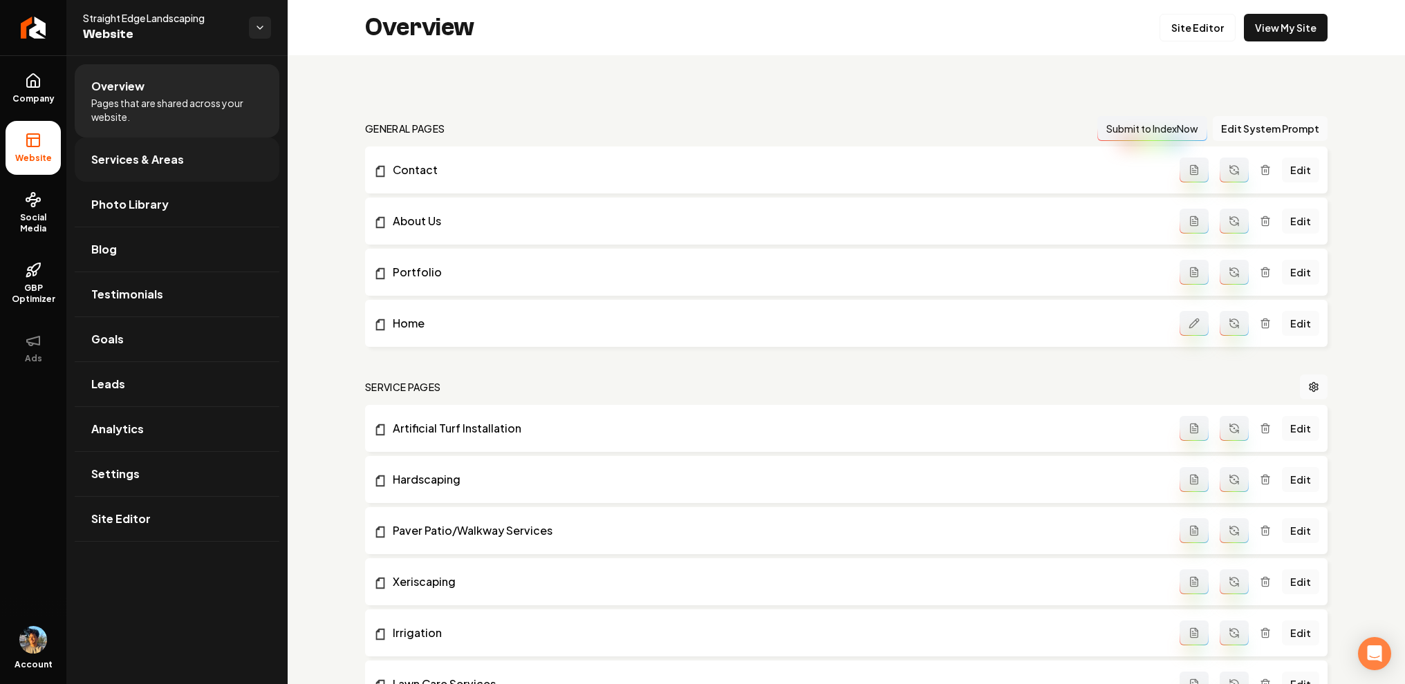
click at [173, 156] on span "Services & Areas" at bounding box center [137, 159] width 93 height 17
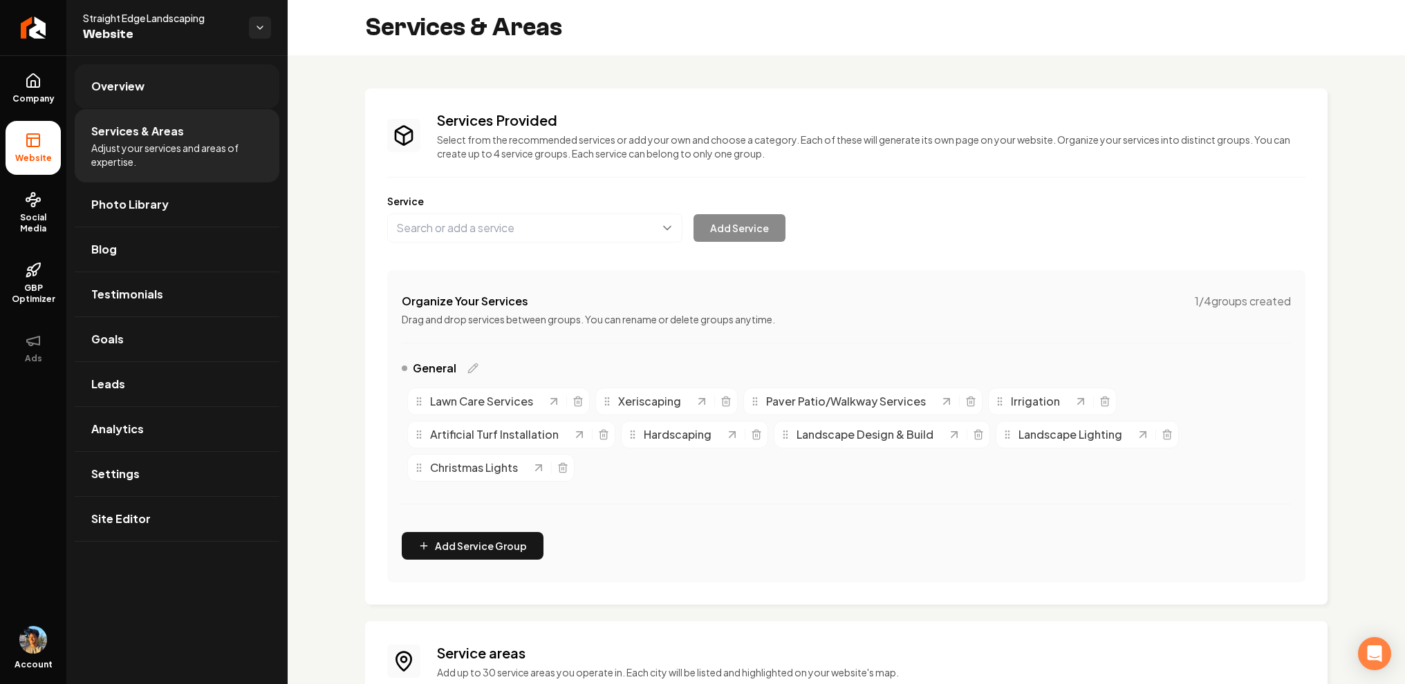
click at [183, 98] on link "Overview" at bounding box center [177, 86] width 205 height 44
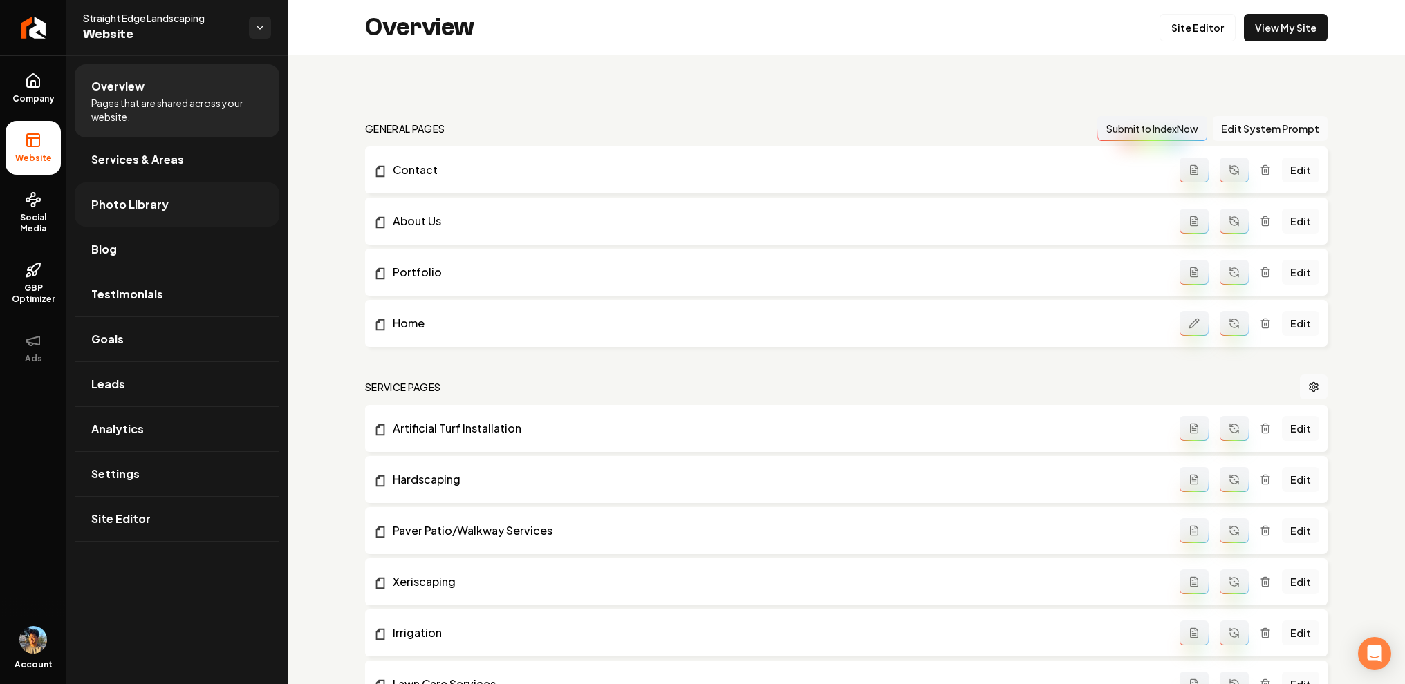
click at [191, 185] on link "Photo Library" at bounding box center [177, 204] width 205 height 44
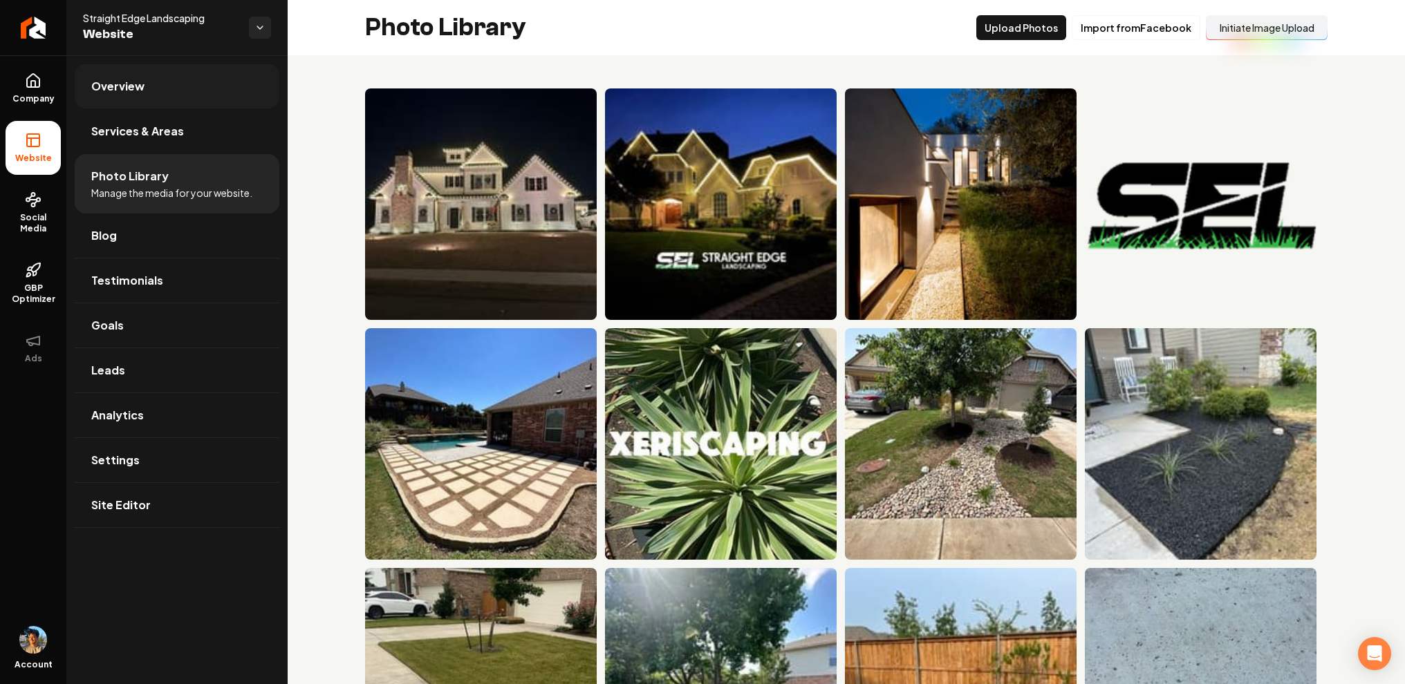
click at [162, 93] on link "Overview" at bounding box center [177, 86] width 205 height 44
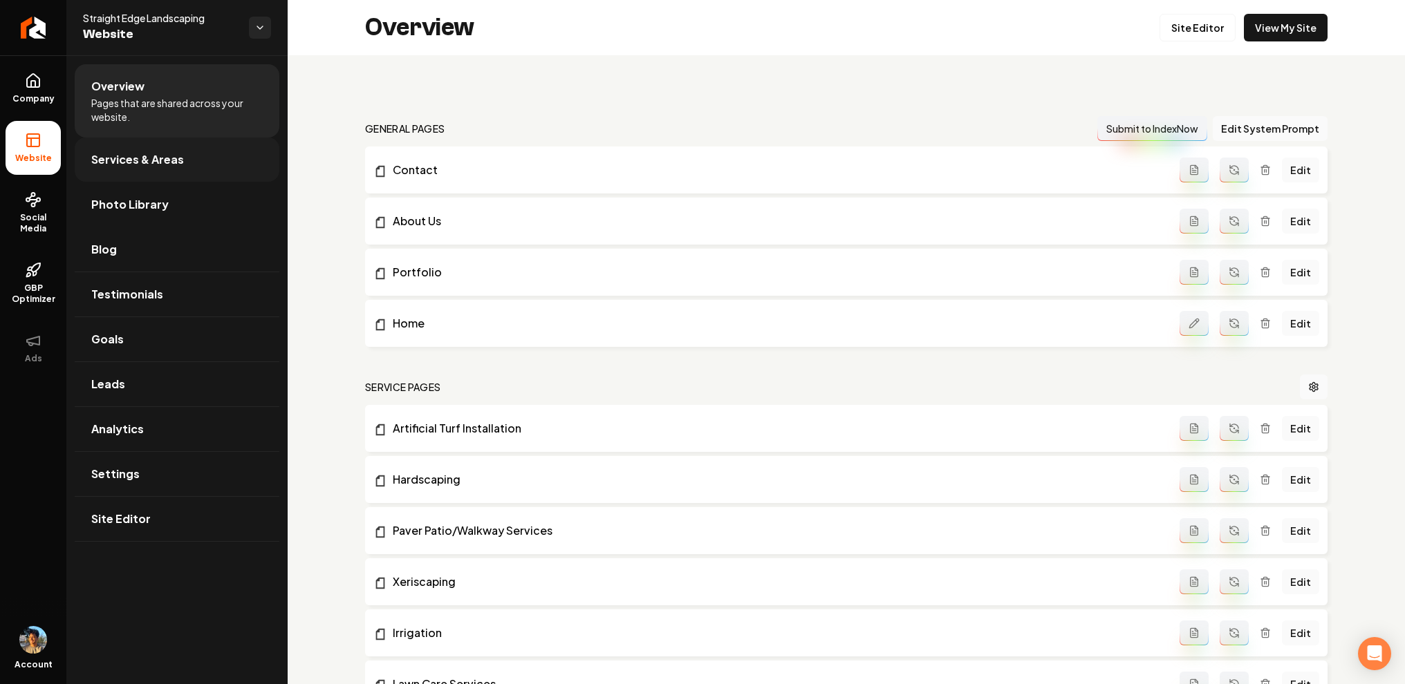
click at [167, 174] on link "Services & Areas" at bounding box center [177, 160] width 205 height 44
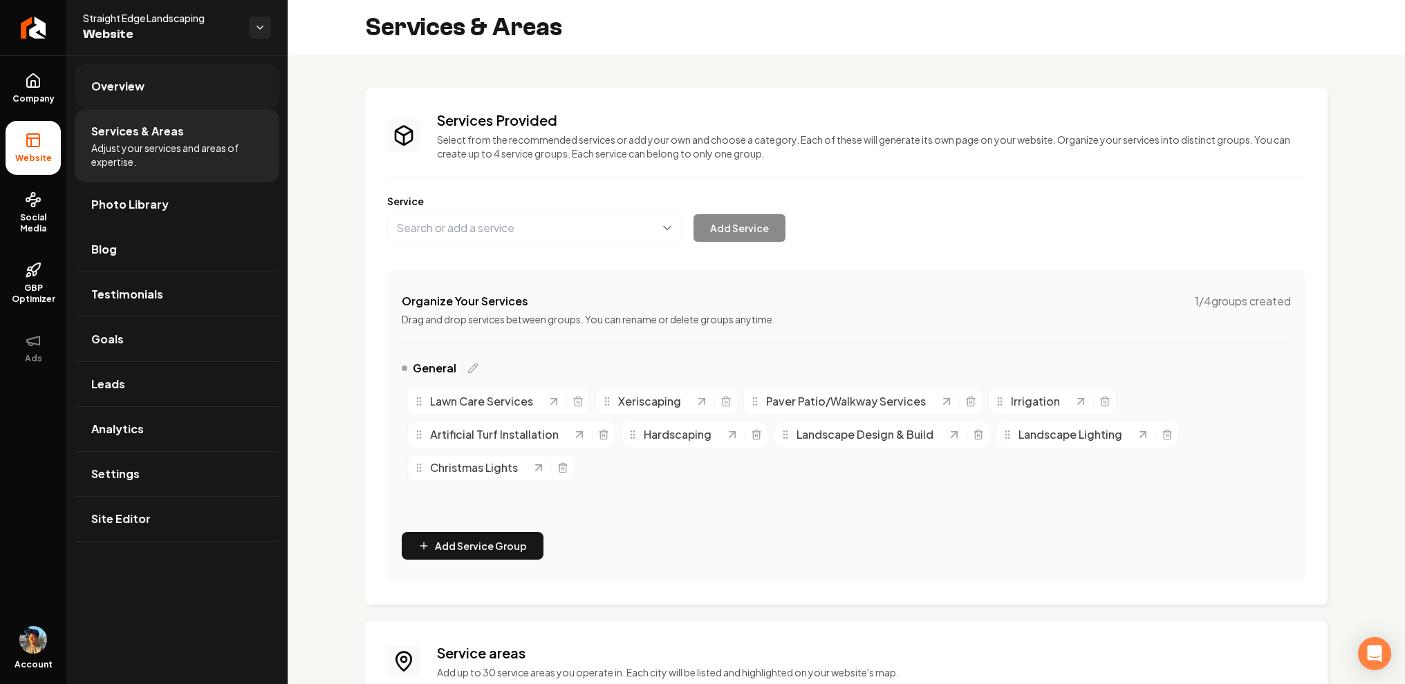
click at [176, 88] on link "Overview" at bounding box center [177, 86] width 205 height 44
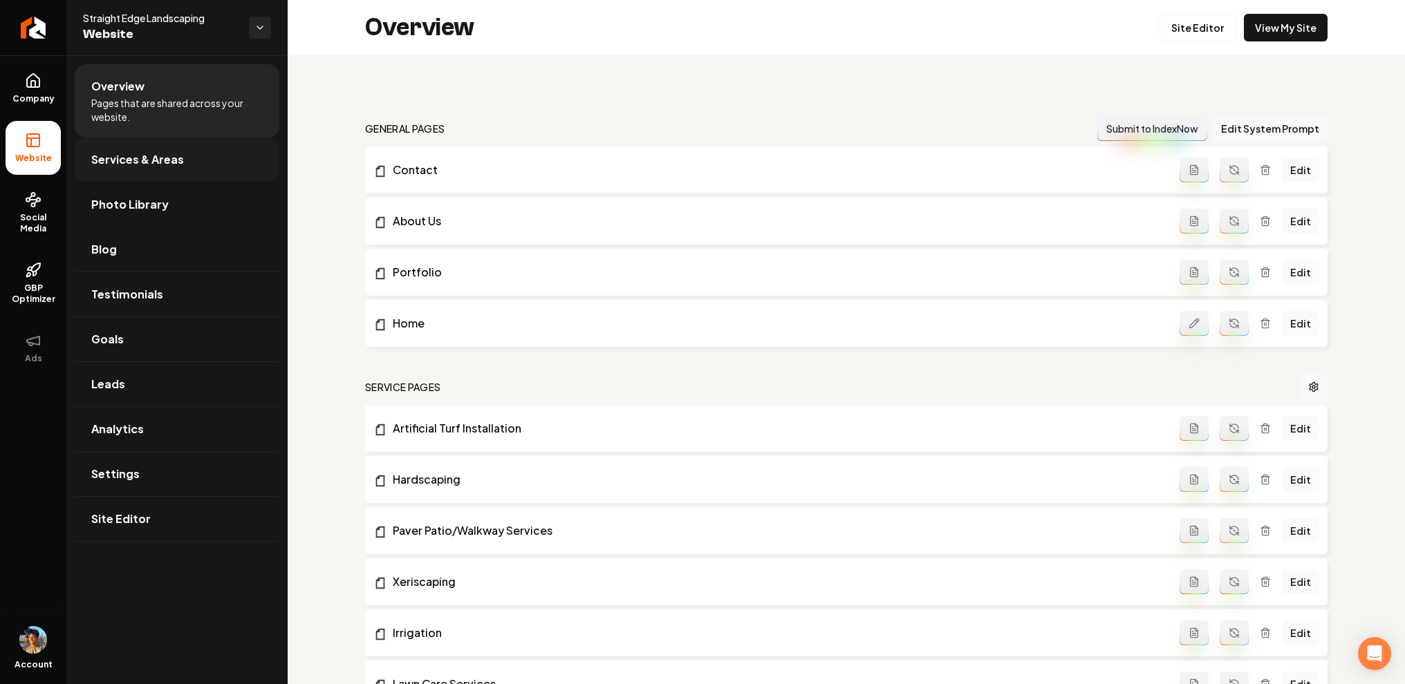
click at [190, 156] on link "Services & Areas" at bounding box center [177, 160] width 205 height 44
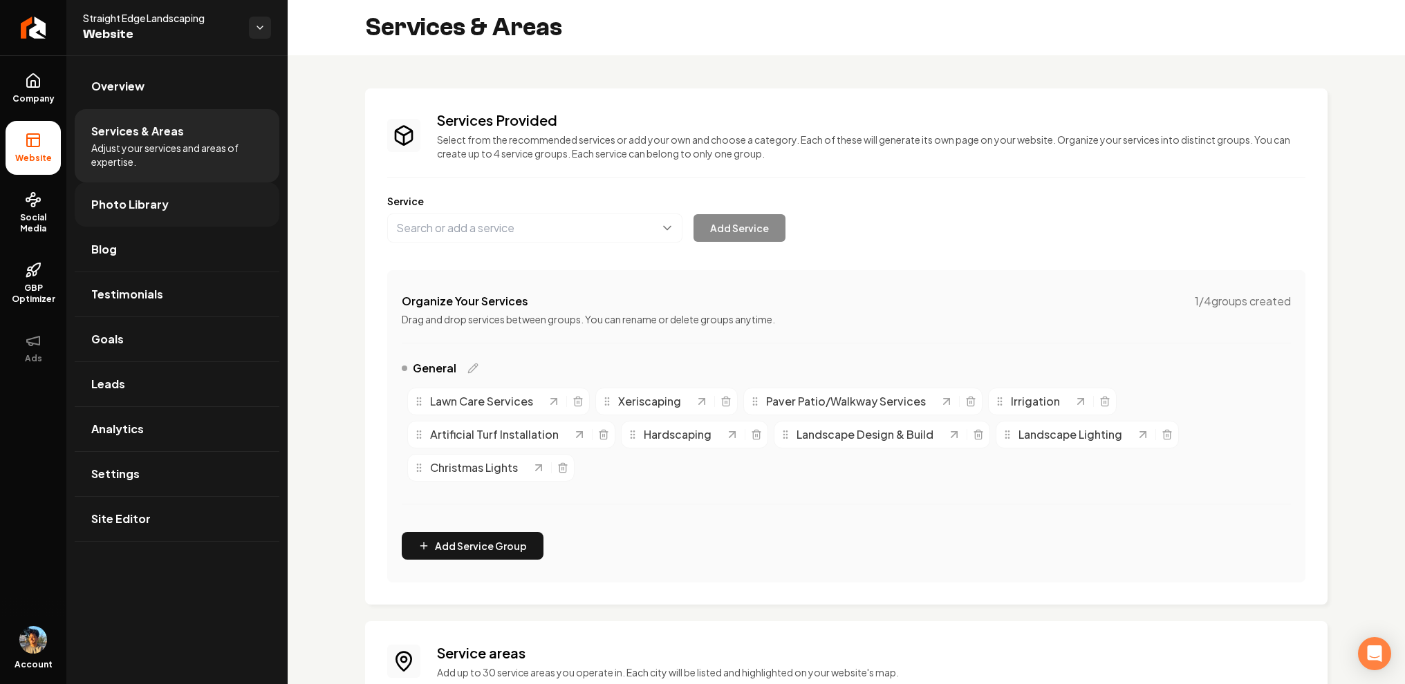
click at [185, 198] on link "Photo Library" at bounding box center [177, 204] width 205 height 44
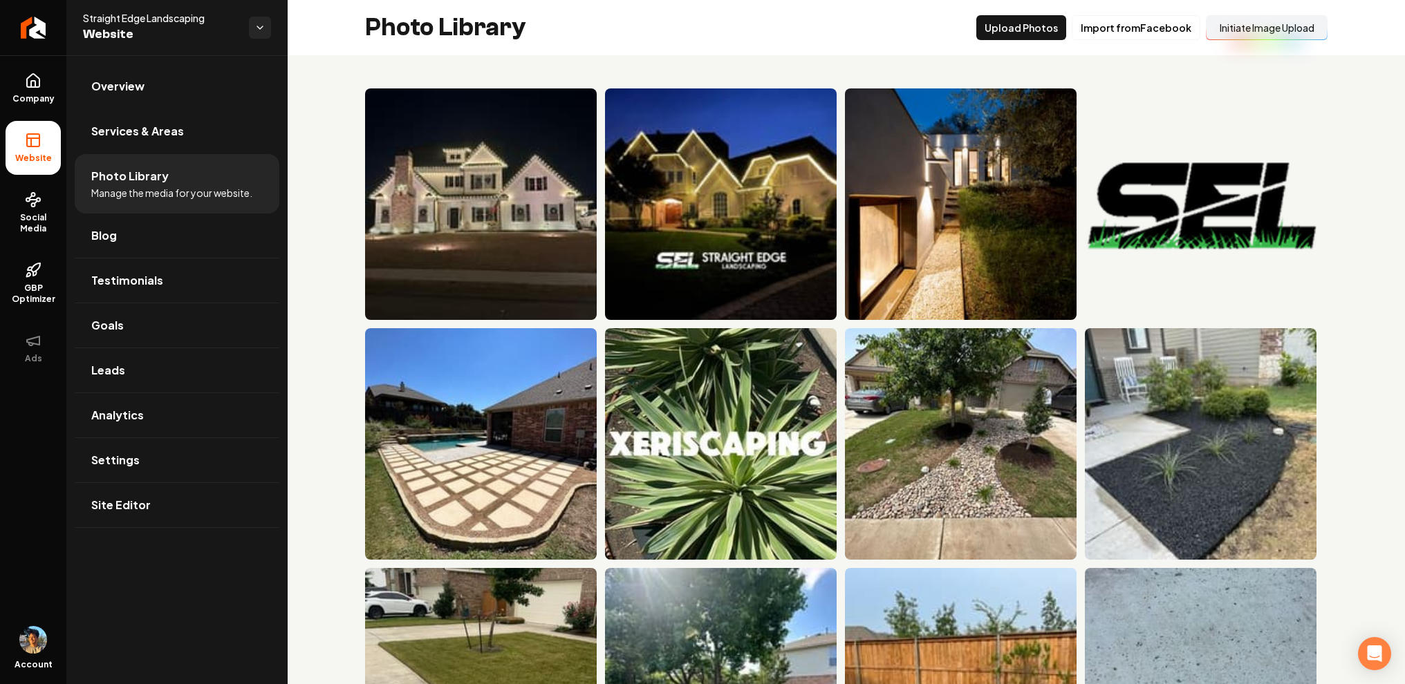
click at [227, 61] on ul "Overview Services & Areas Photo Library Manage the media for your website. Blog…" at bounding box center [176, 295] width 221 height 481
click at [206, 79] on link "Overview" at bounding box center [177, 86] width 205 height 44
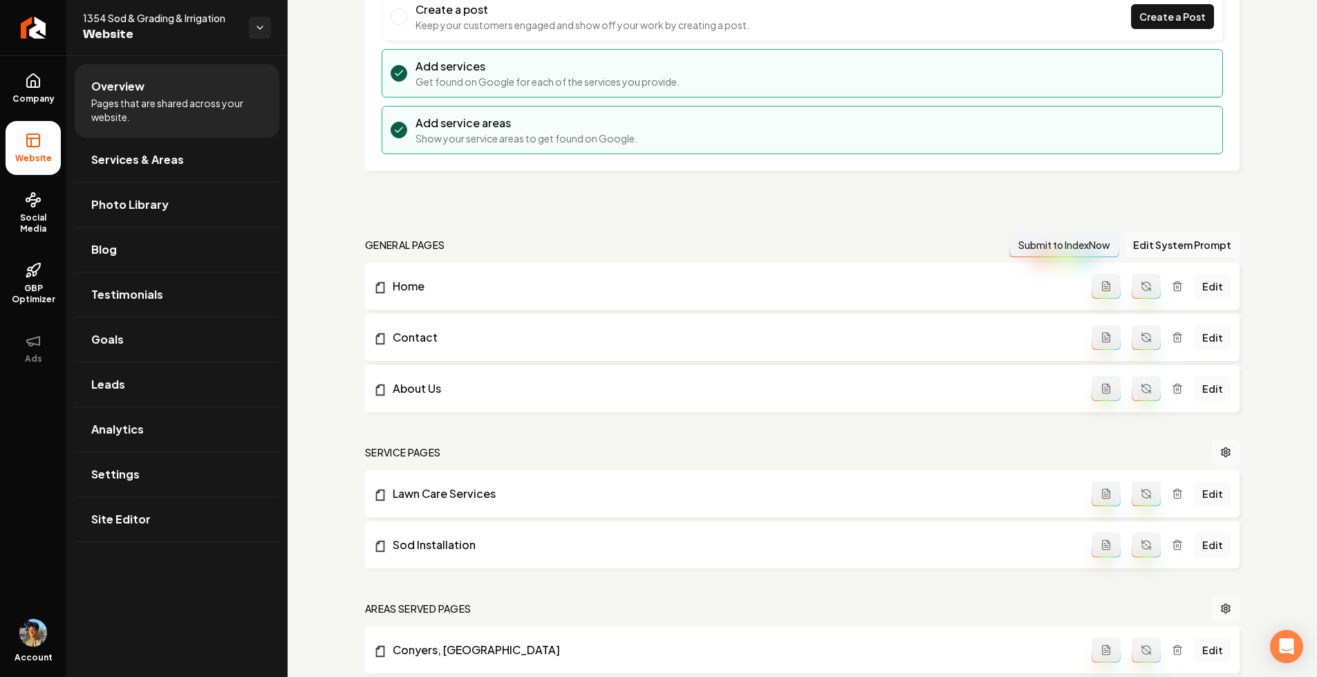
scroll to position [430, 0]
